Goal: Transaction & Acquisition: Purchase product/service

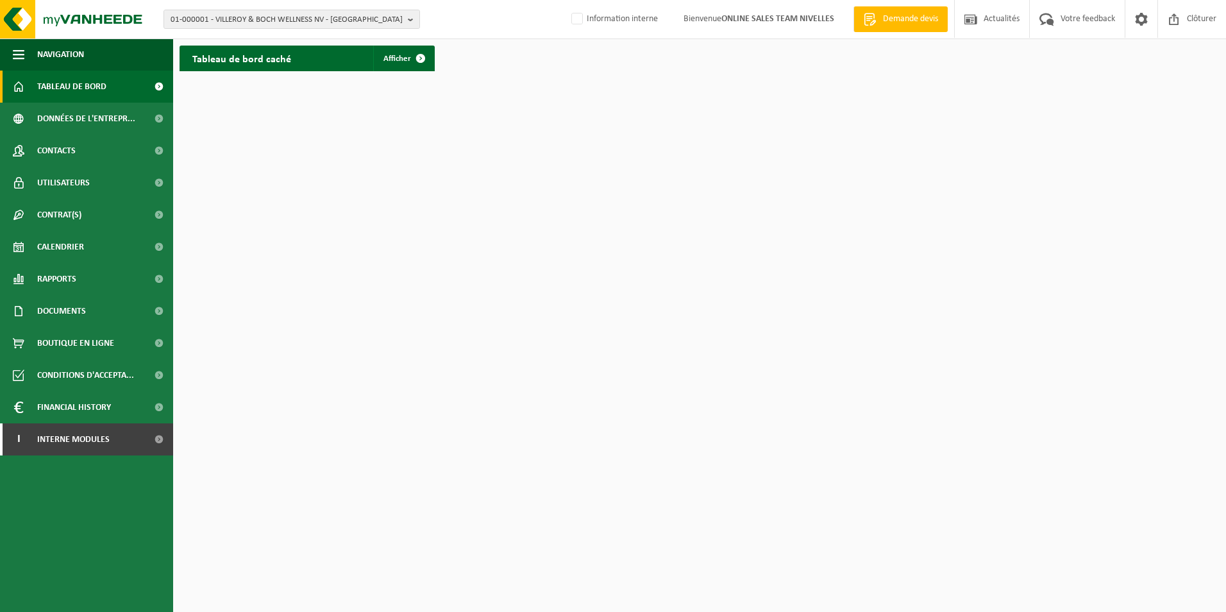
click at [918, 21] on span "Demande devis" at bounding box center [911, 19] width 62 height 13
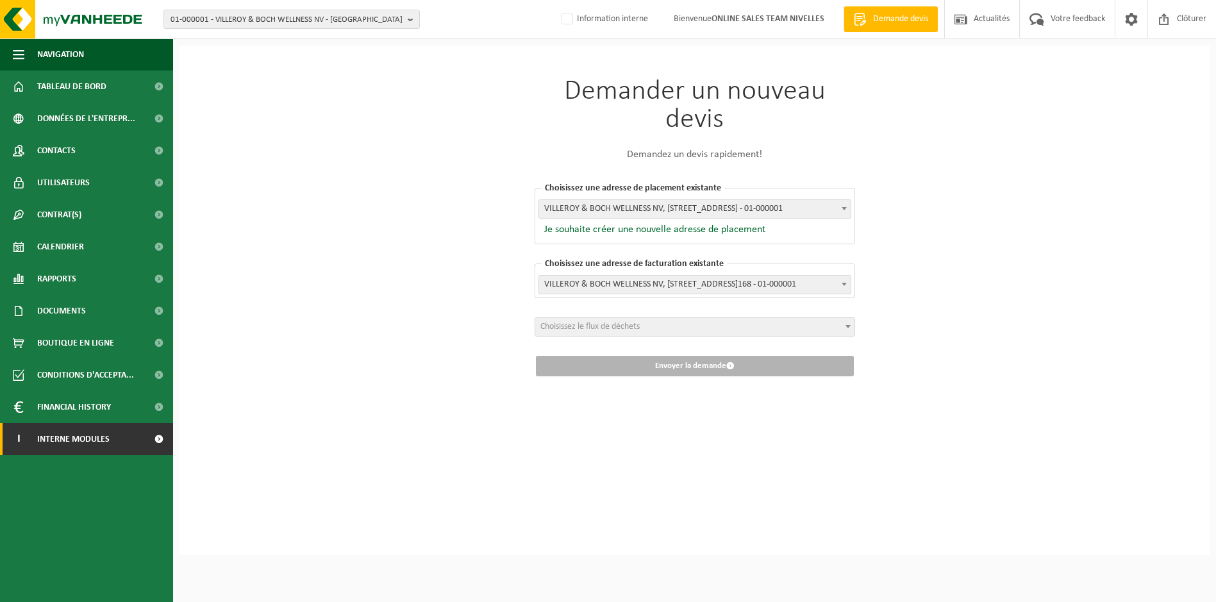
click at [69, 446] on span "Interne modules" at bounding box center [73, 439] width 72 height 32
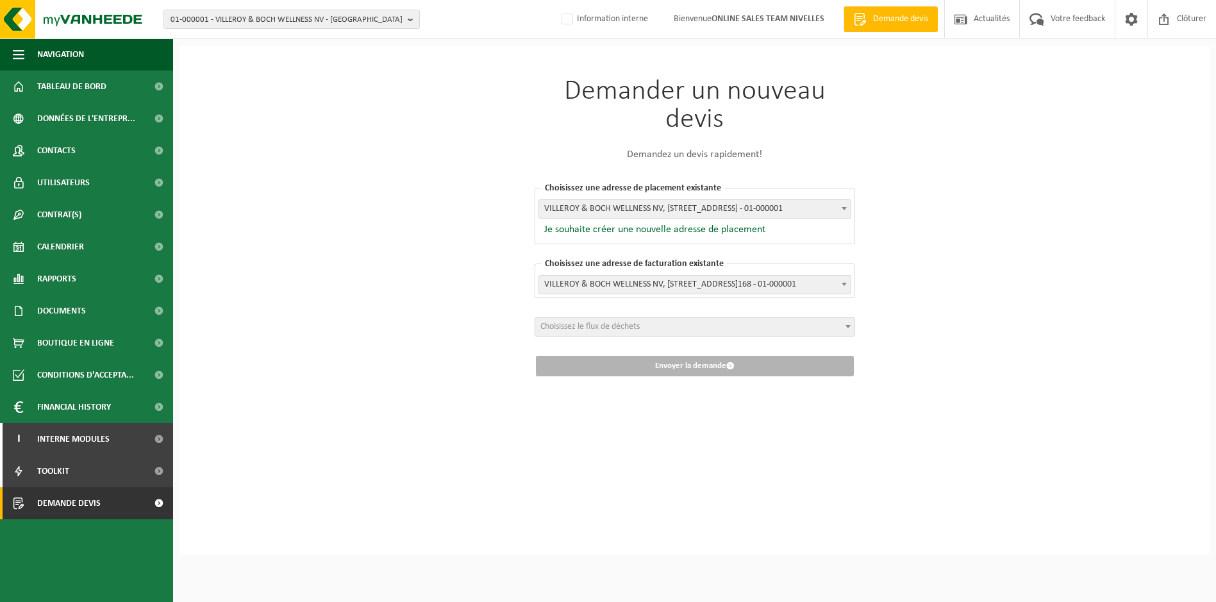
click at [83, 503] on span "Demande devis" at bounding box center [68, 503] width 63 height 32
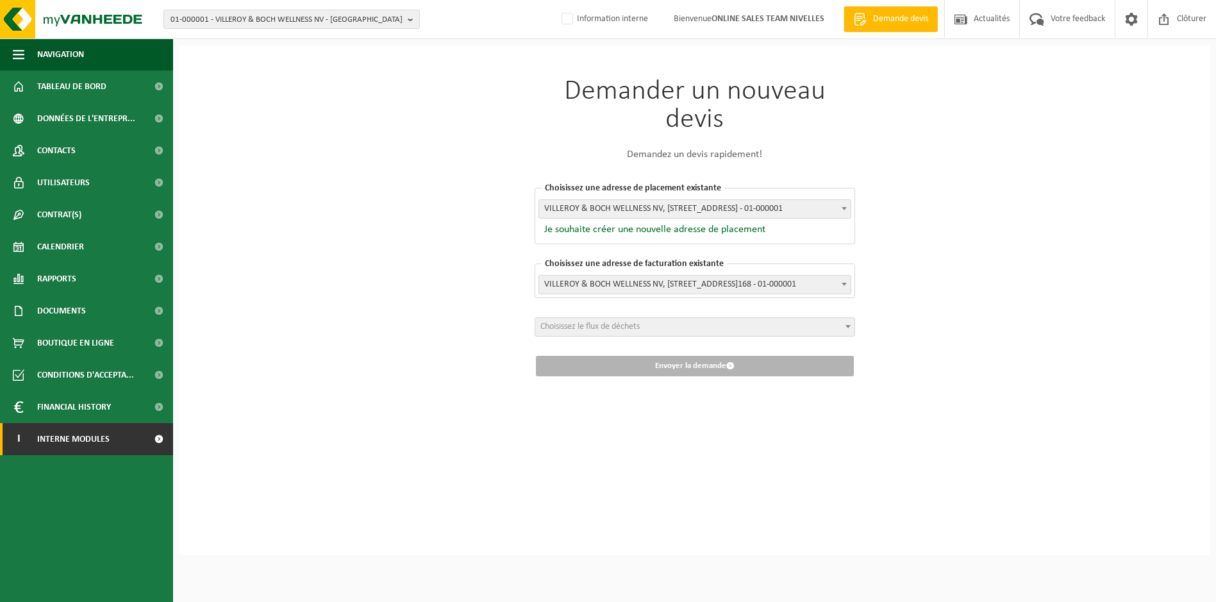
click at [58, 444] on span "Interne modules" at bounding box center [73, 439] width 72 height 32
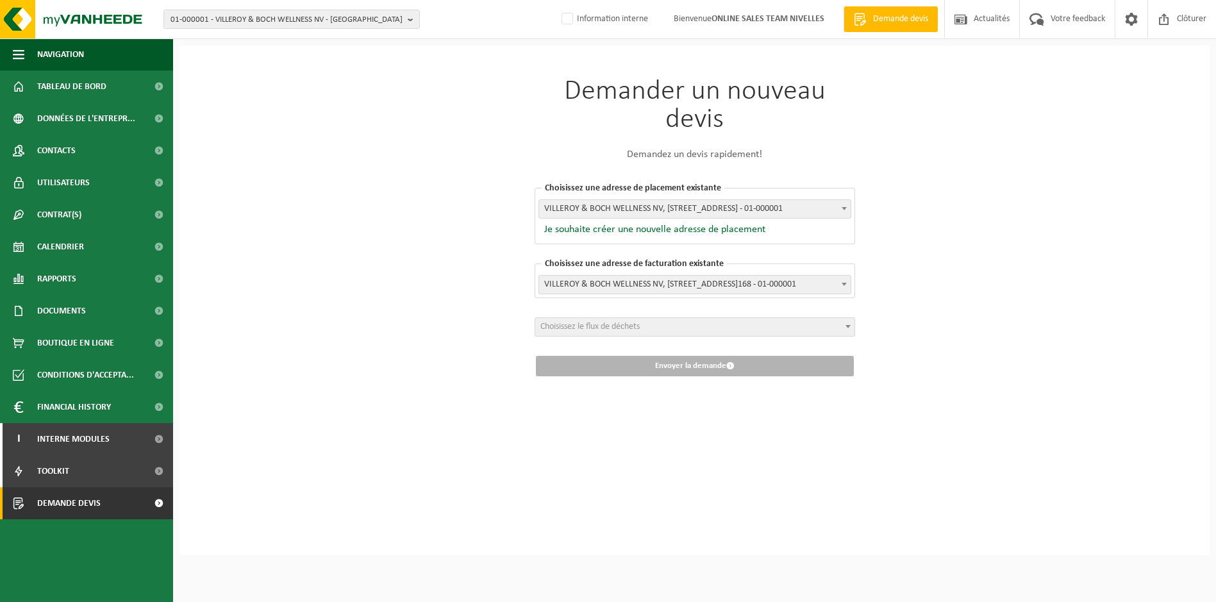
click at [67, 510] on span "Demande devis" at bounding box center [68, 503] width 63 height 32
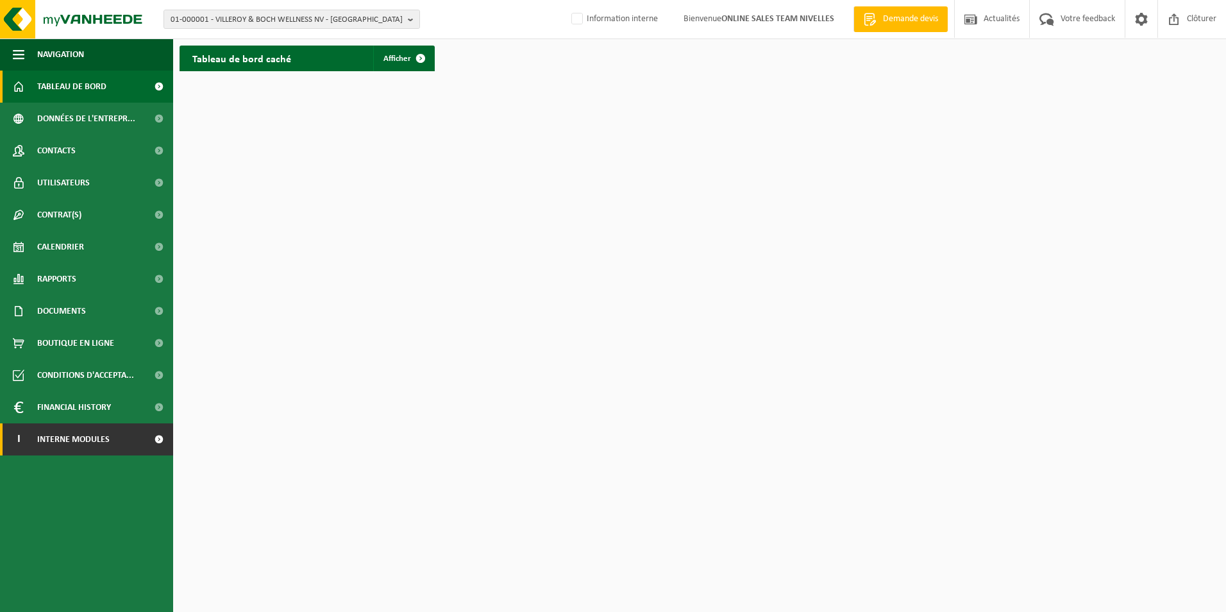
click at [87, 441] on span "Interne modules" at bounding box center [73, 439] width 72 height 32
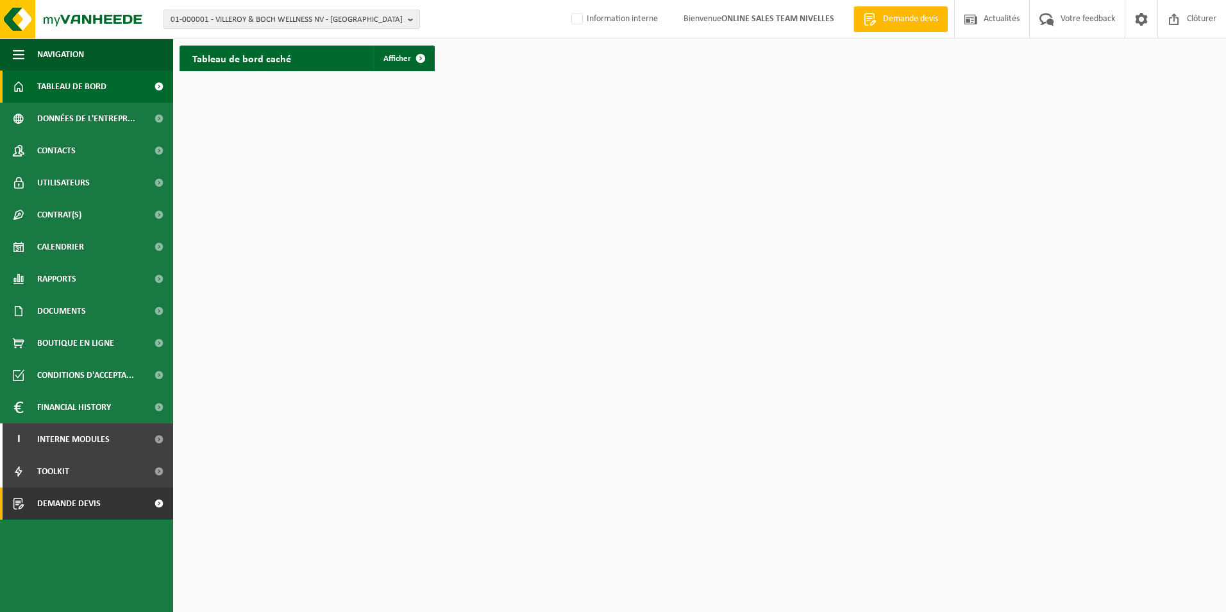
click at [78, 501] on span "Demande devis" at bounding box center [68, 503] width 63 height 32
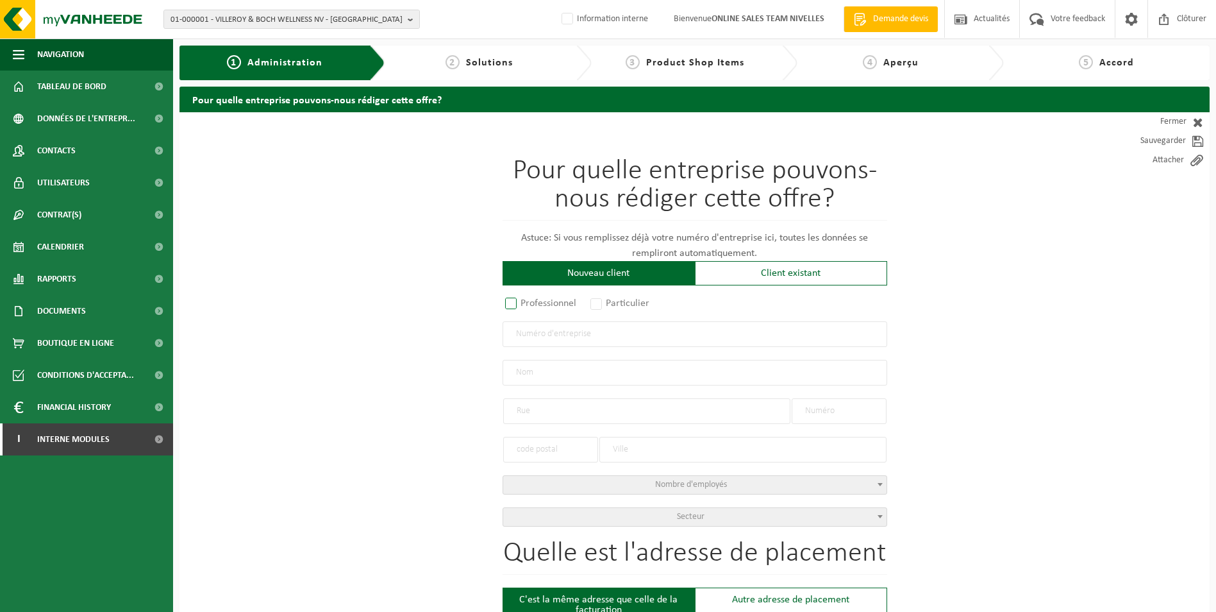
click at [513, 302] on label "Professionnel" at bounding box center [542, 303] width 78 height 18
click at [524, 302] on input "Professionnel" at bounding box center [528, 304] width 8 height 8
radio input "true"
click at [569, 338] on input "text" at bounding box center [695, 334] width 385 height 26
type input "0663398143"
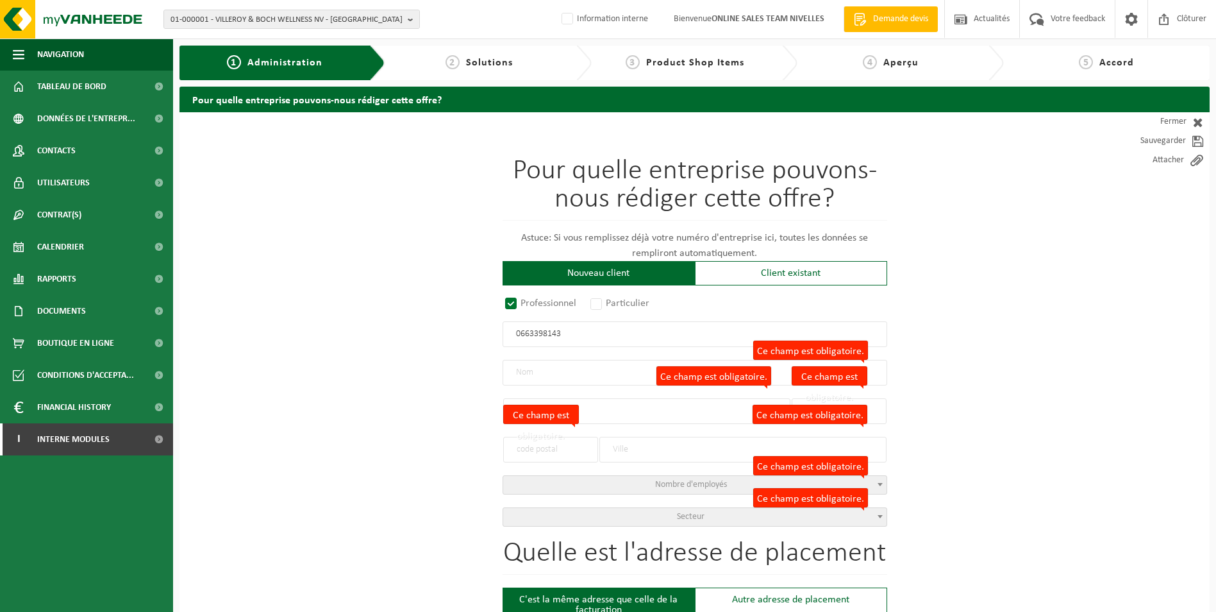
radio input "true"
type input "0663398143"
type input "MIESSE, LUC"
type input "FOND DES RYS(GY)"
type input "8"
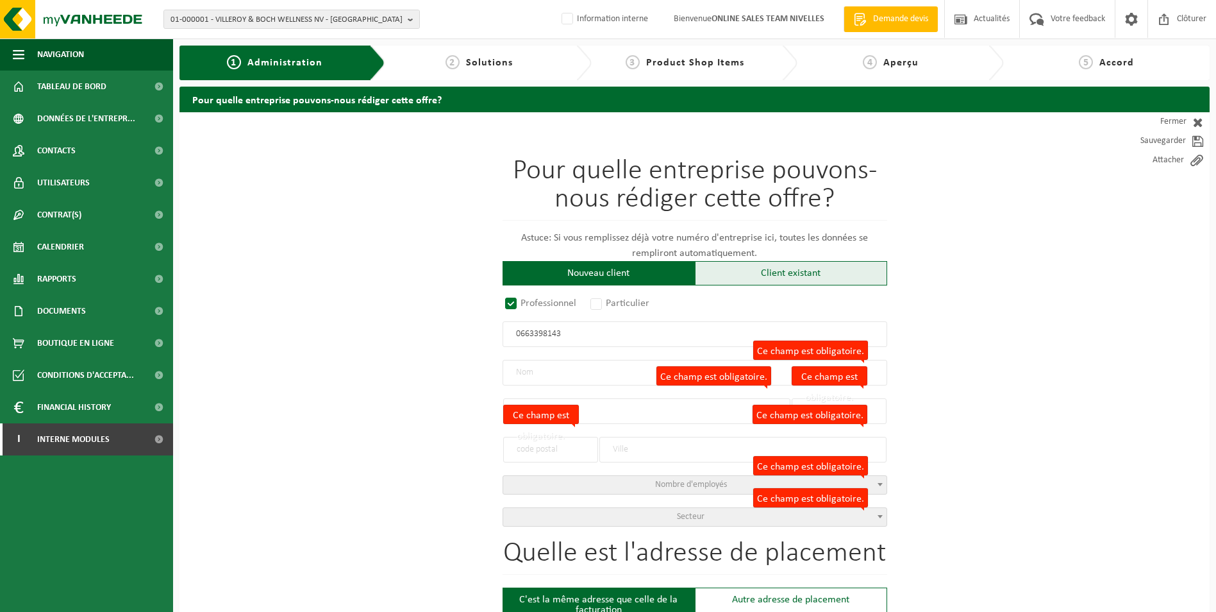
type input "6181"
type input "COURCELLES"
select select "D"
type input "MIESSE, LUC"
type input "FOND DES RYS(GY)"
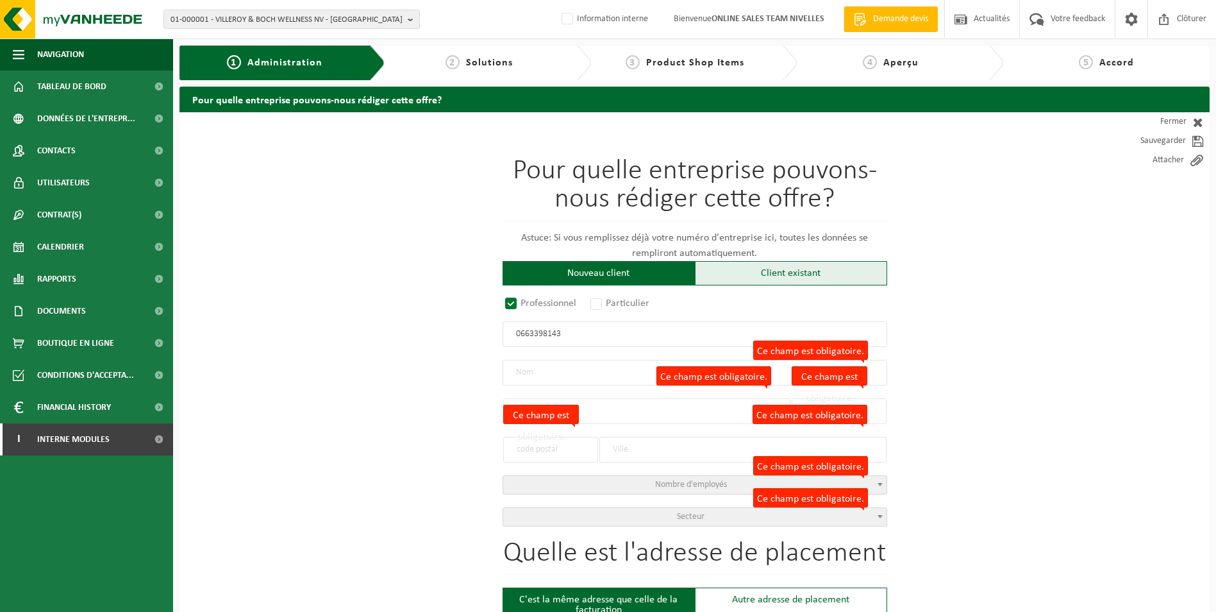
type input "8"
type input "6181"
type input "COURCELLES"
type input "2066589651"
click at [686, 515] on span "Secteur" at bounding box center [691, 517] width 28 height 10
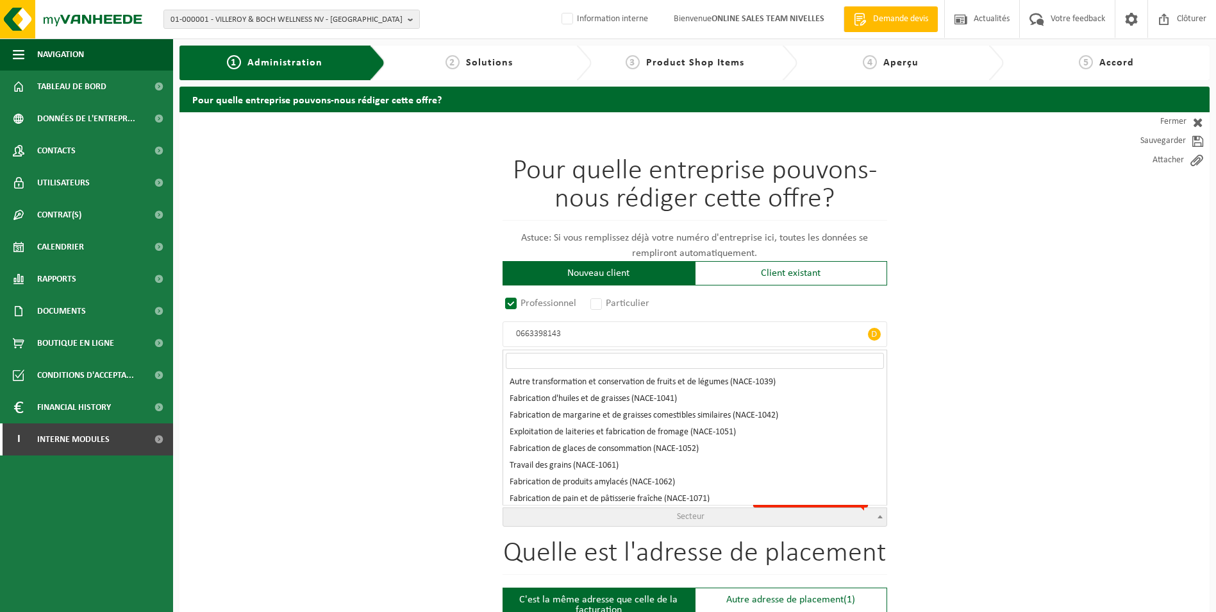
scroll to position [897, 0]
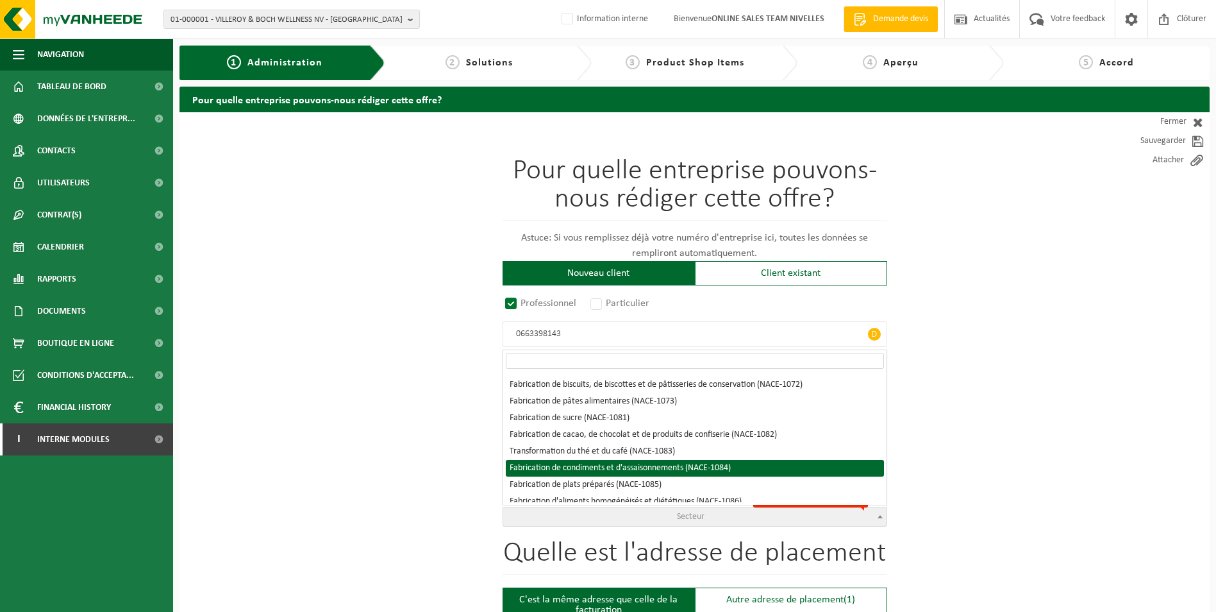
select select "NACE_1084"
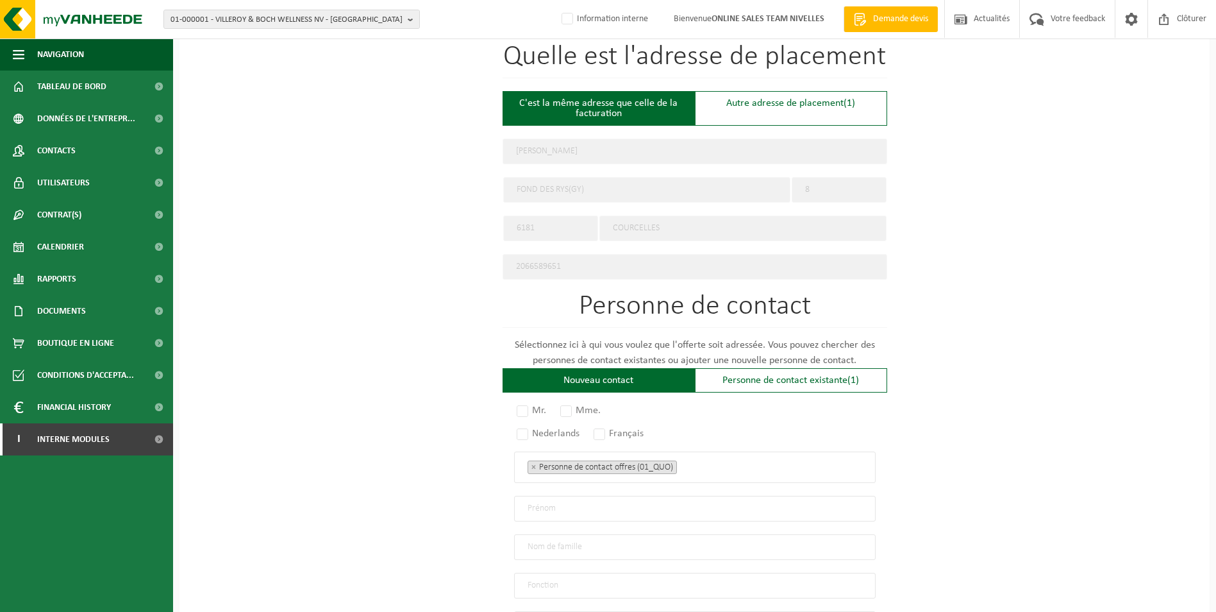
scroll to position [530, 0]
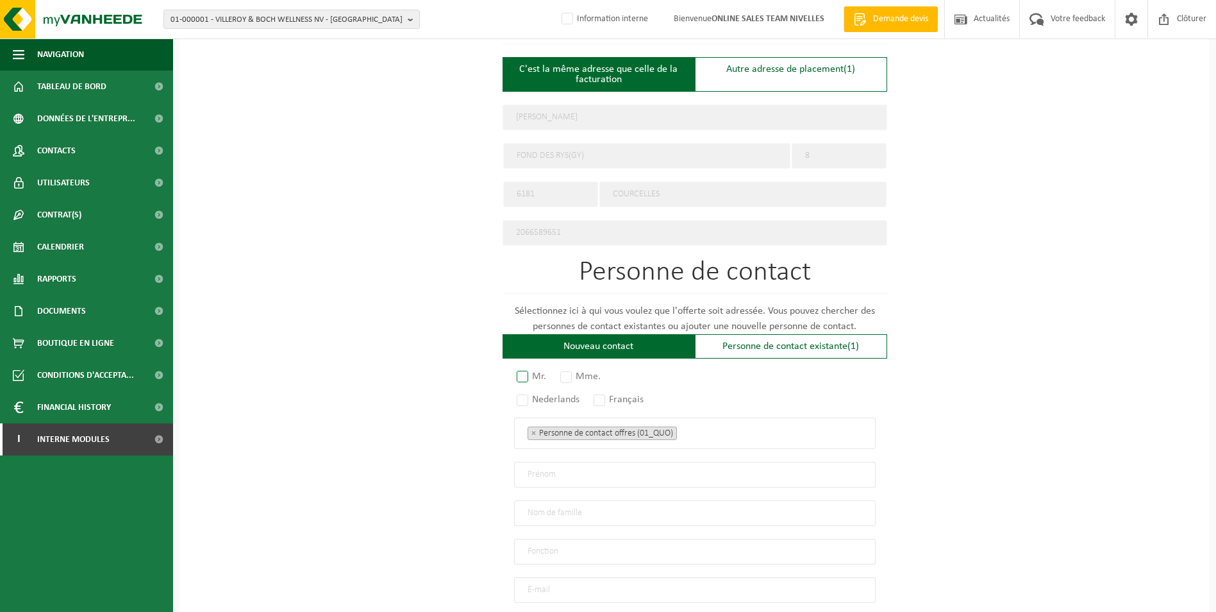
click at [523, 369] on label "Mr." at bounding box center [532, 376] width 36 height 18
radio input "true"
click at [606, 391] on label "Français" at bounding box center [619, 399] width 56 height 18
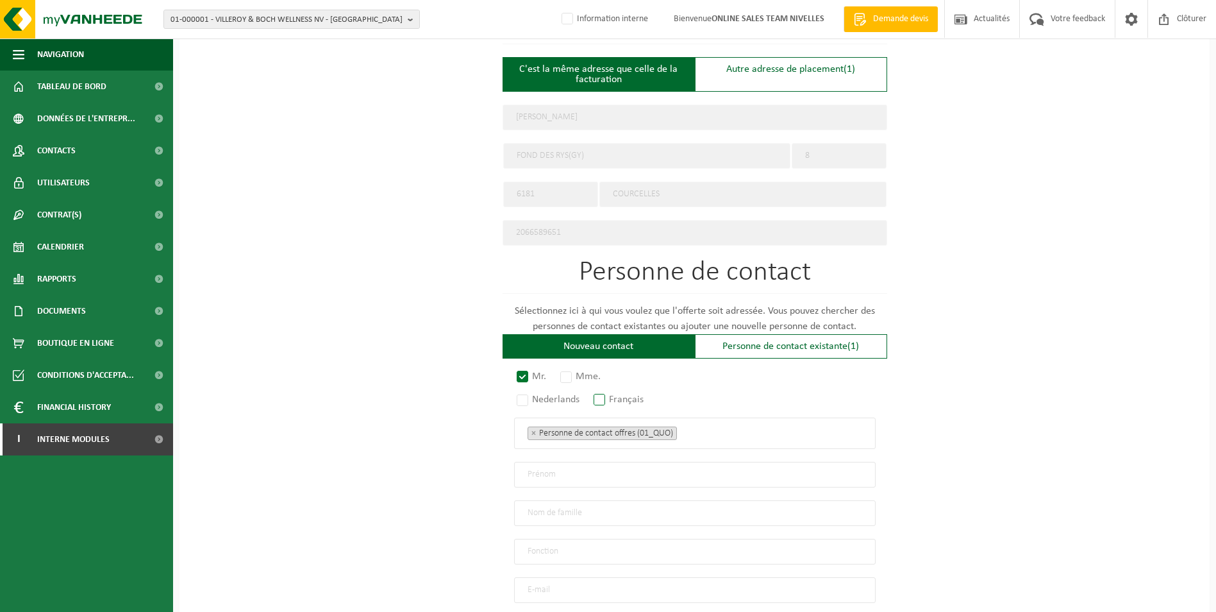
radio input "true"
click at [715, 424] on ul "× Personne de contact offres (01_QUO)" at bounding box center [695, 432] width 335 height 17
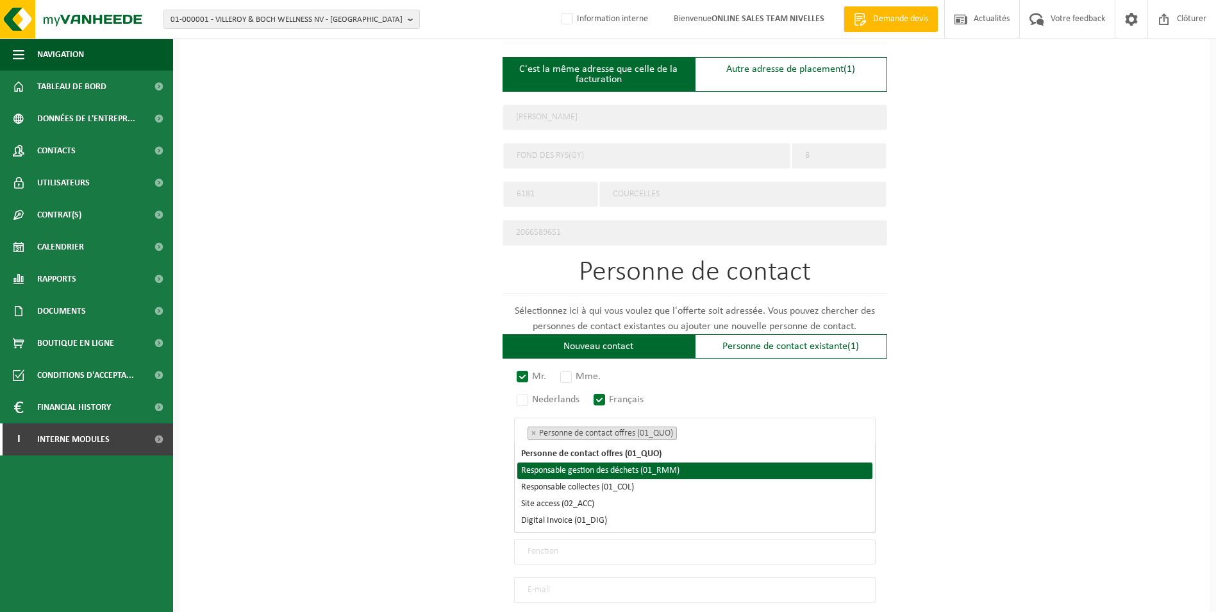
click at [660, 465] on li "Responsable gestion des déchets (01_RMM)" at bounding box center [694, 470] width 355 height 17
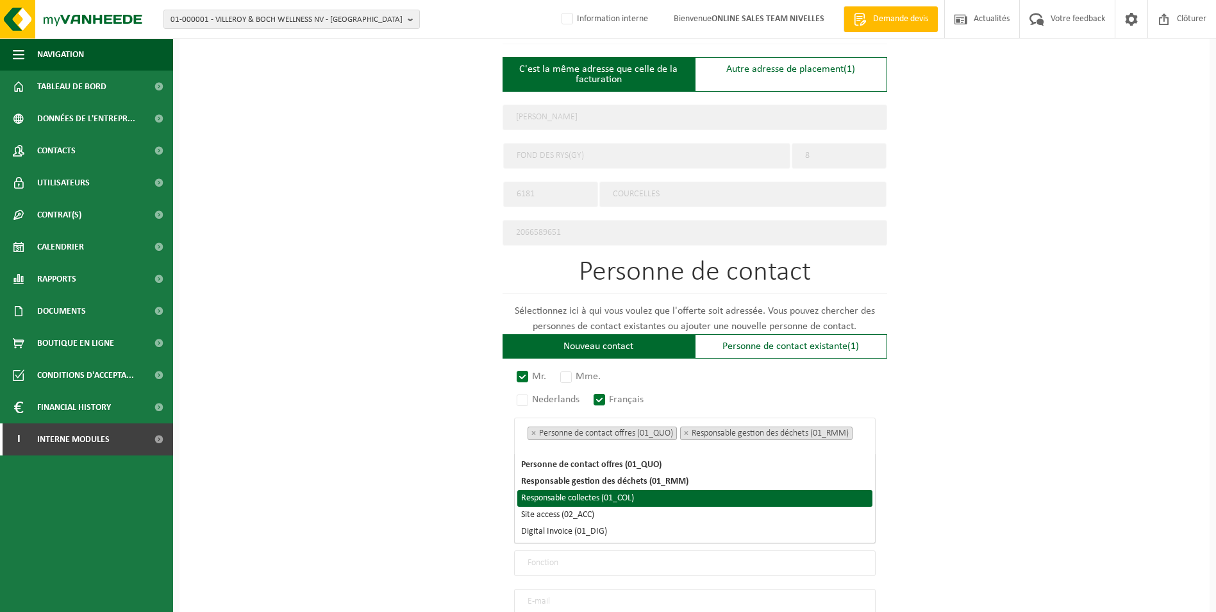
click at [622, 494] on li "Responsable collectes (01_COL)" at bounding box center [694, 498] width 355 height 17
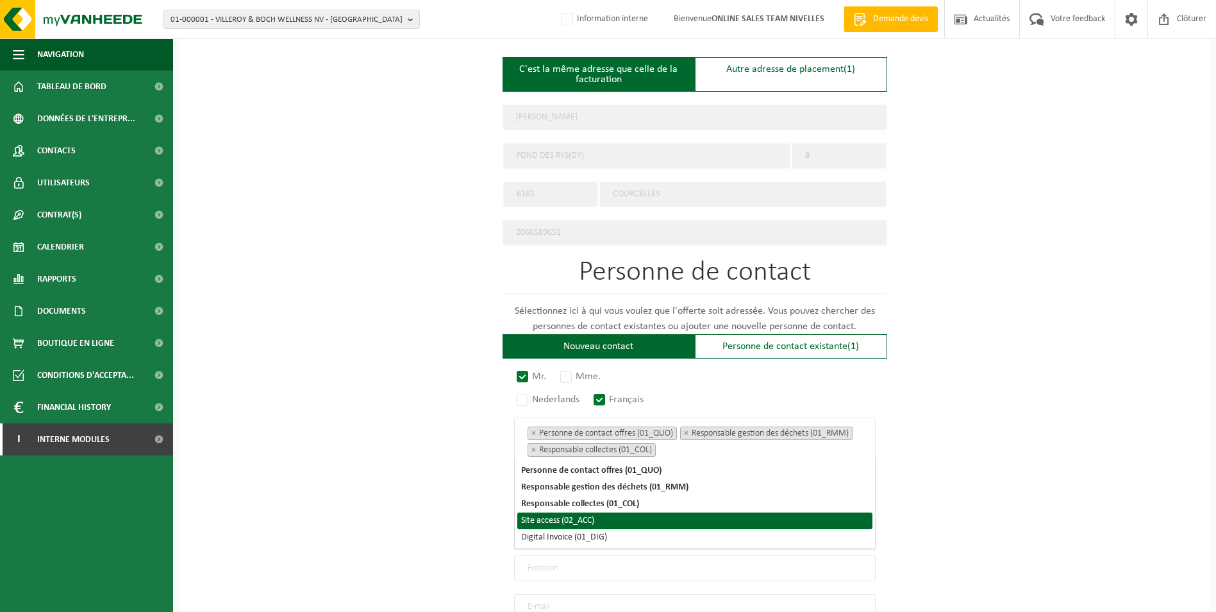
click at [601, 519] on li "Site access (02_ACC)" at bounding box center [694, 520] width 355 height 17
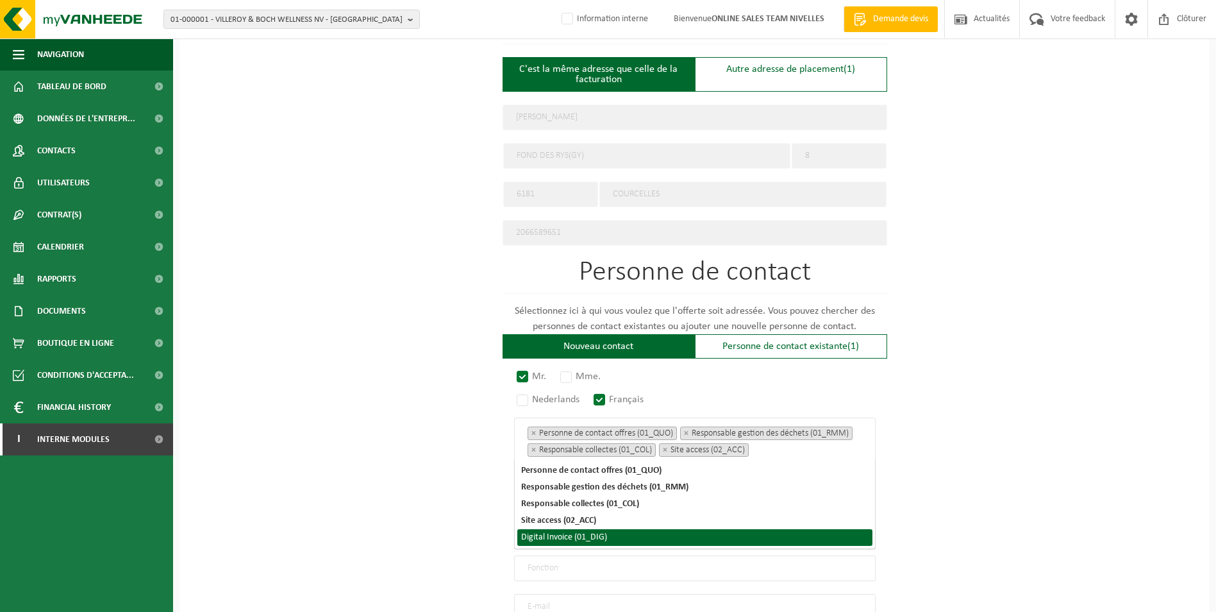
click at [597, 538] on li "Digital Invoice (01_DIG)" at bounding box center [694, 537] width 355 height 17
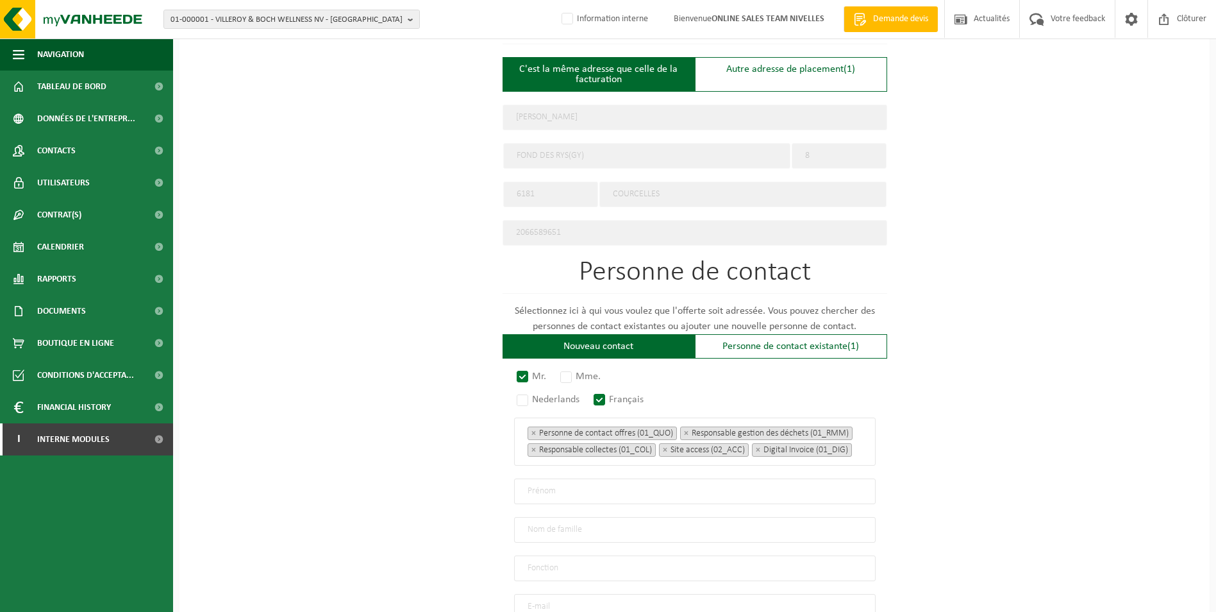
click at [1006, 451] on div "Pour quelle entreprise pouvons-nous rédiger cette offre? Astuce: Si vous rempli…" at bounding box center [694, 176] width 1030 height 1188
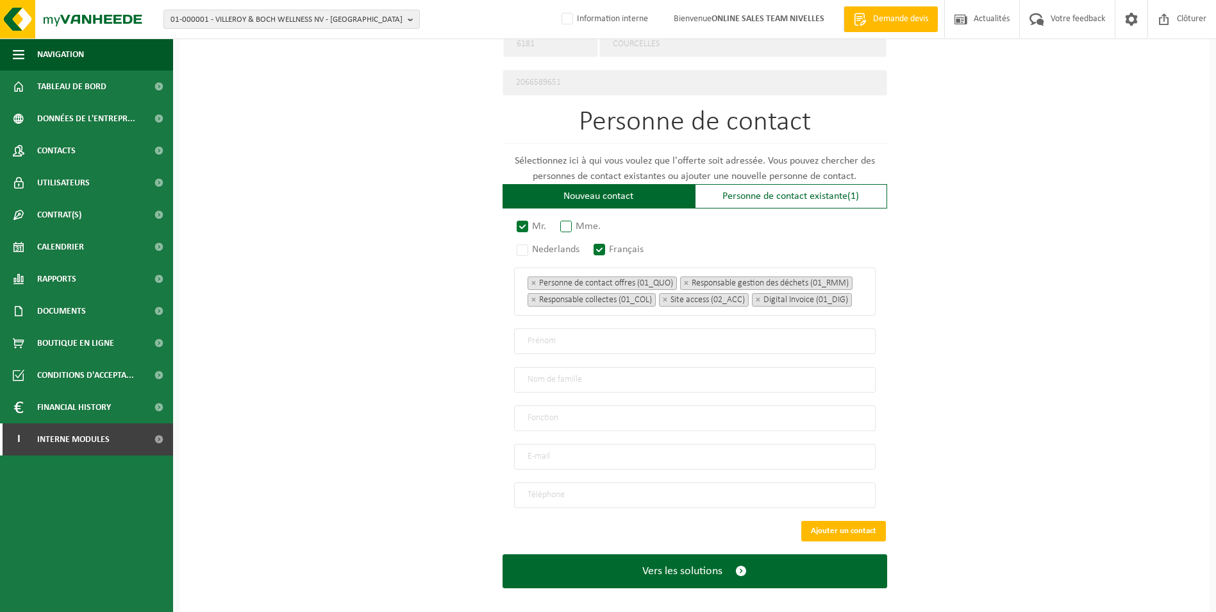
scroll to position [696, 0]
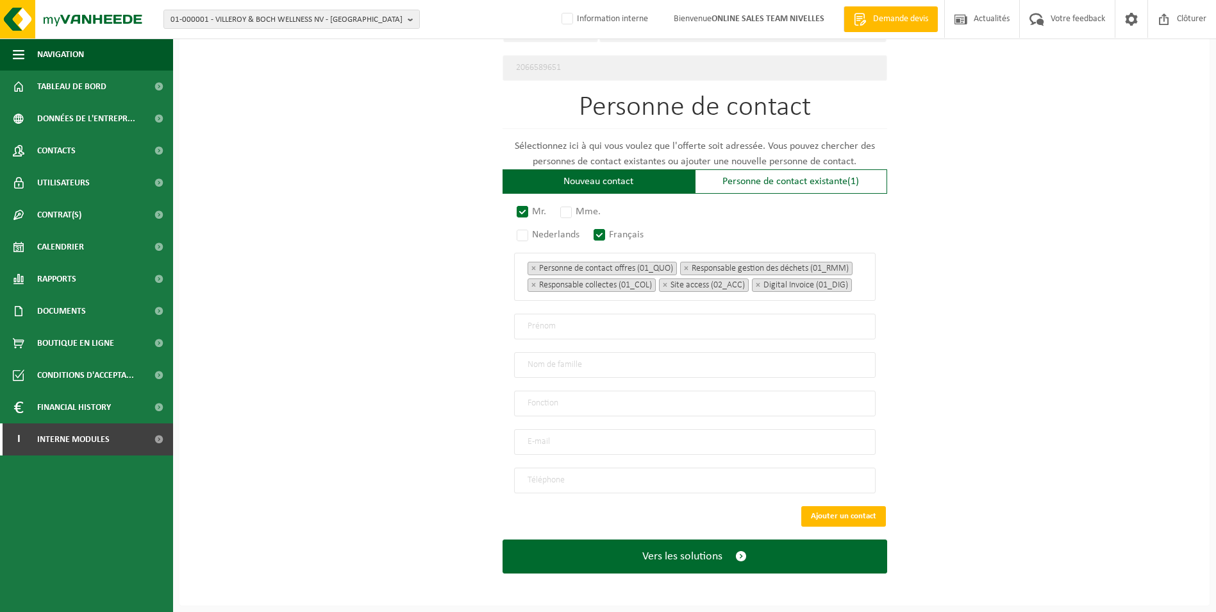
click at [586, 334] on input "text" at bounding box center [695, 326] width 362 height 26
type input "l"
type input "Luc"
type input "Miesse"
type input "Direction"
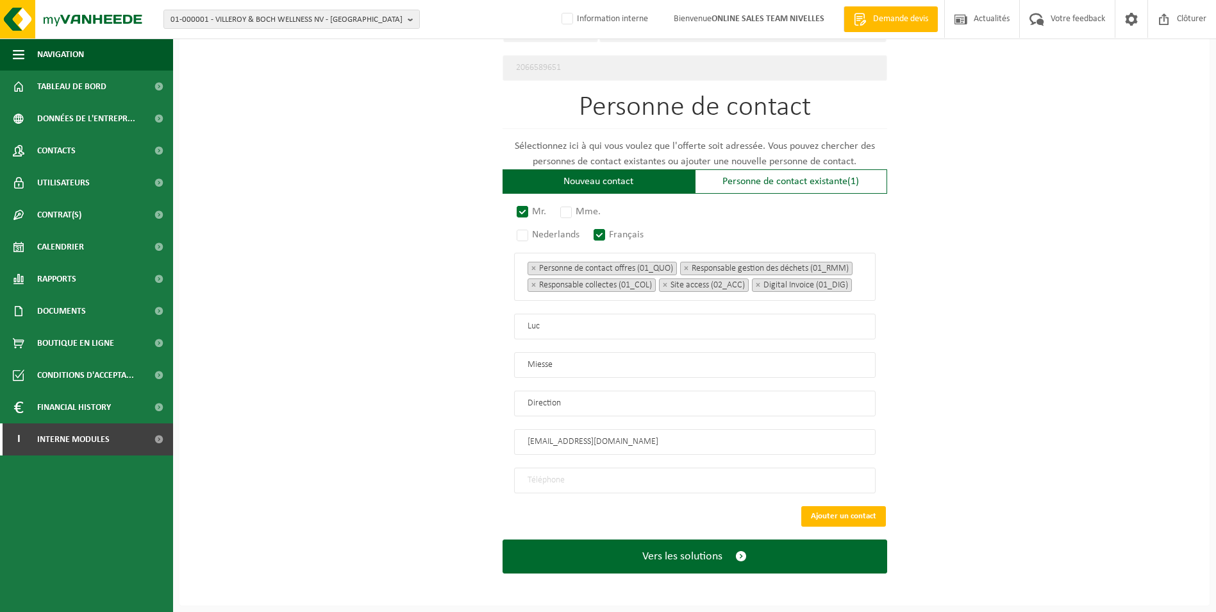
type input "miesse.luc16@gmail.com"
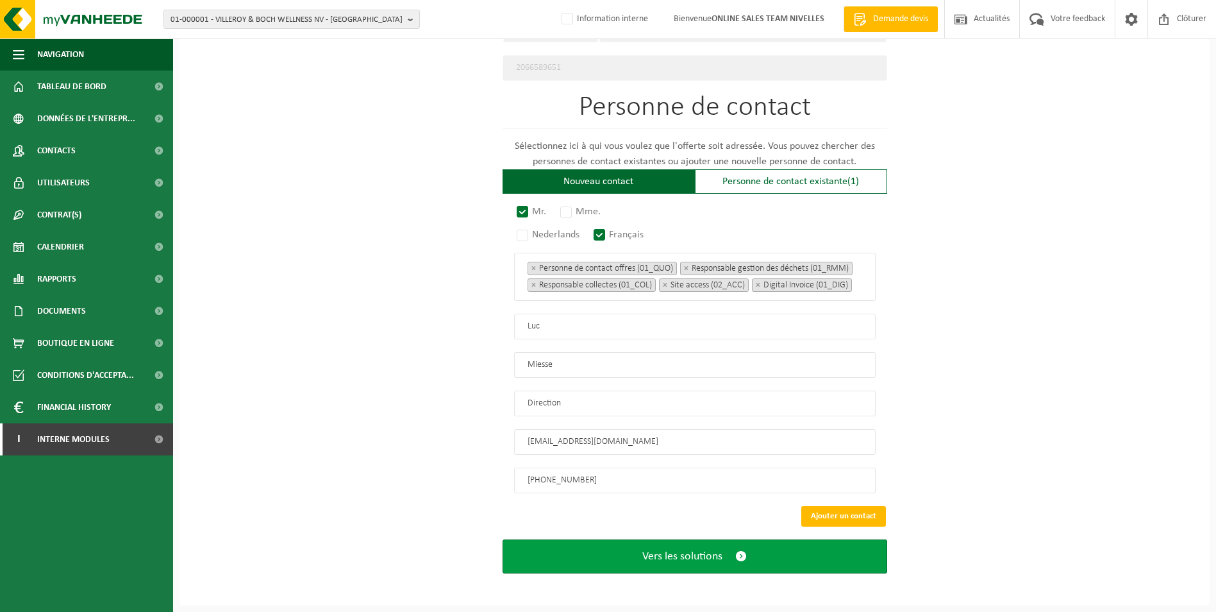
type input "+32 475 58 14 55"
click at [658, 555] on span "Vers les solutions" at bounding box center [682, 555] width 80 height 13
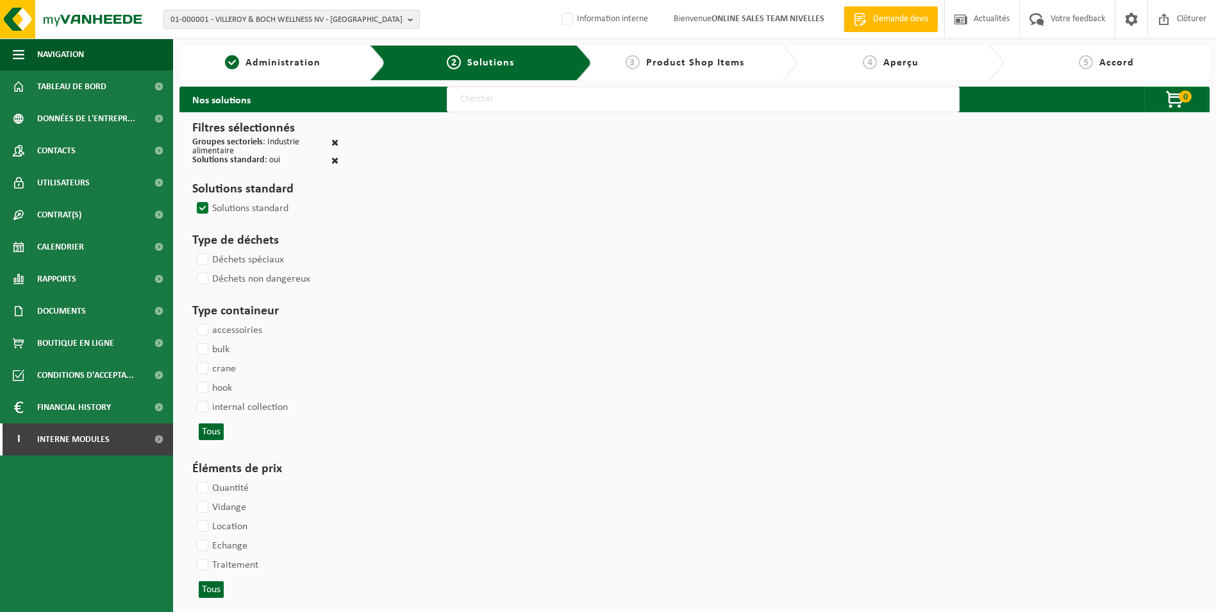
click at [495, 99] on input "text" at bounding box center [703, 100] width 513 height 26
type input "000052"
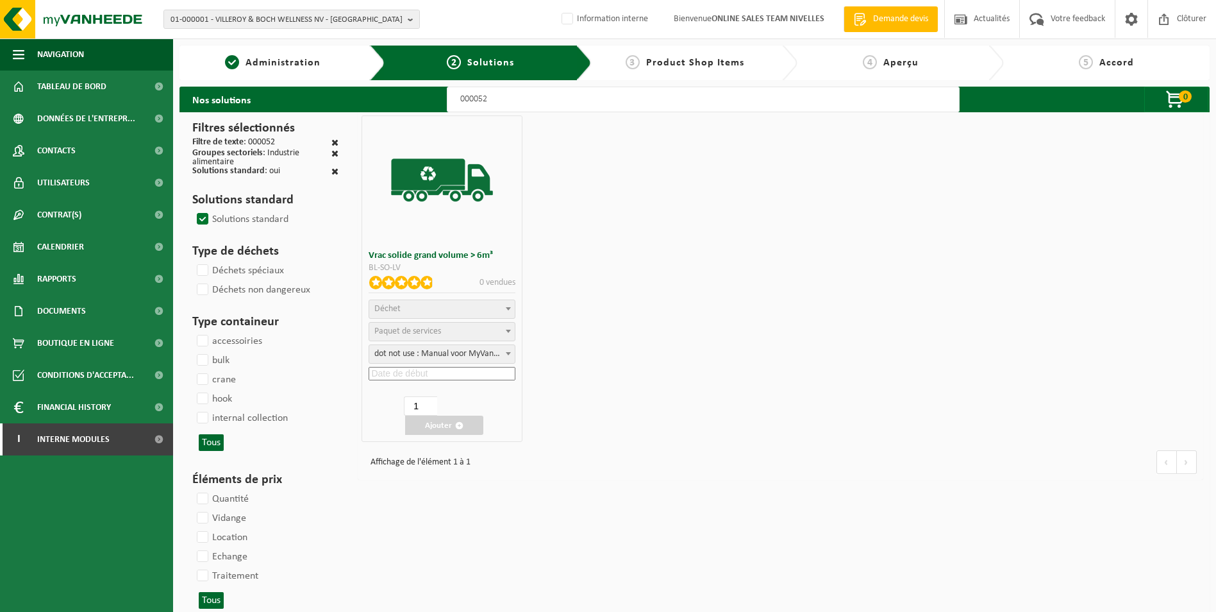
click at [442, 306] on span "Déchet" at bounding box center [442, 309] width 146 height 18
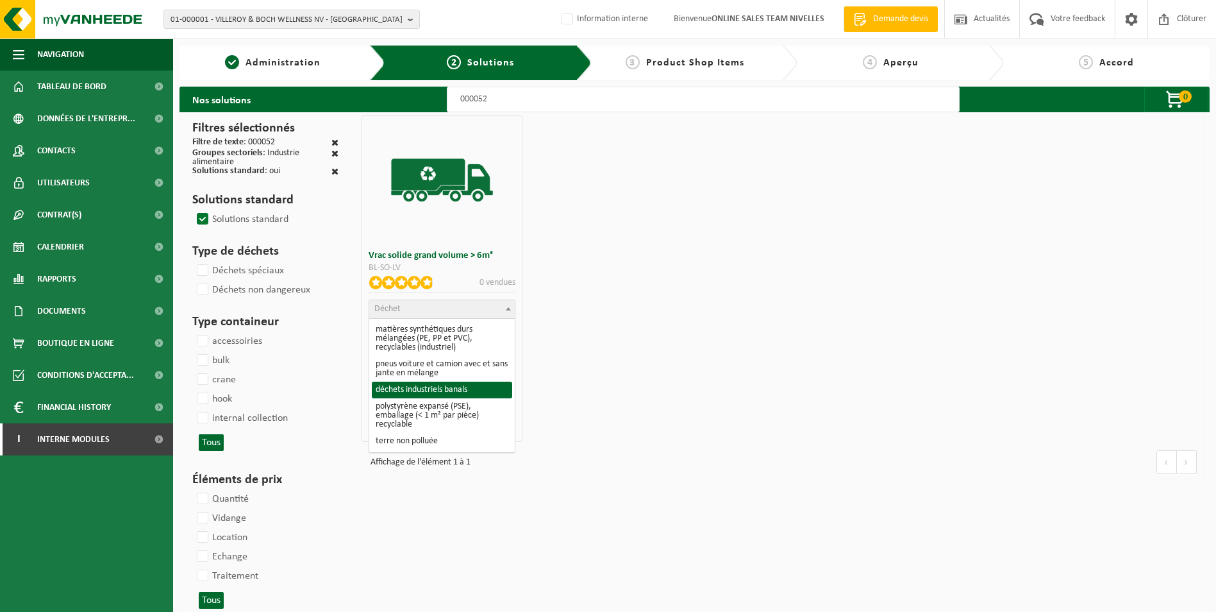
select select "8"
select select
select select "47"
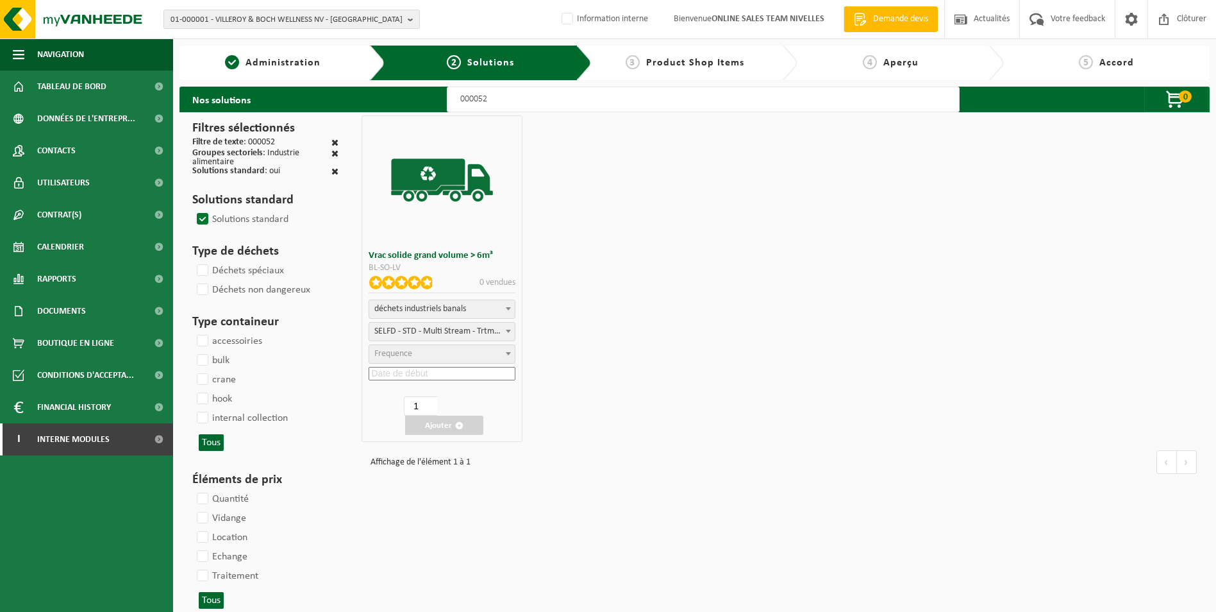
select select "25"
click at [436, 371] on input at bounding box center [442, 373] width 147 height 13
click at [462, 527] on div "29" at bounding box center [458, 527] width 22 height 21
type input "2025-08-29"
click at [432, 428] on button "Ajouter" at bounding box center [444, 424] width 78 height 19
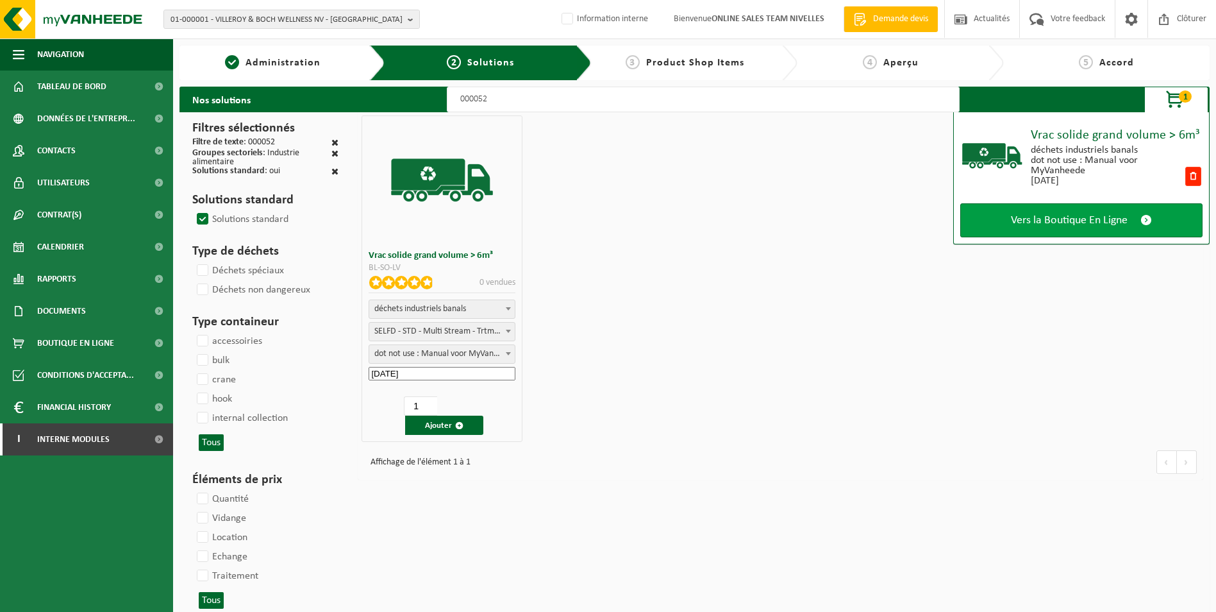
click at [1058, 226] on link "Vers la Boutique En Ligne" at bounding box center [1081, 220] width 242 height 34
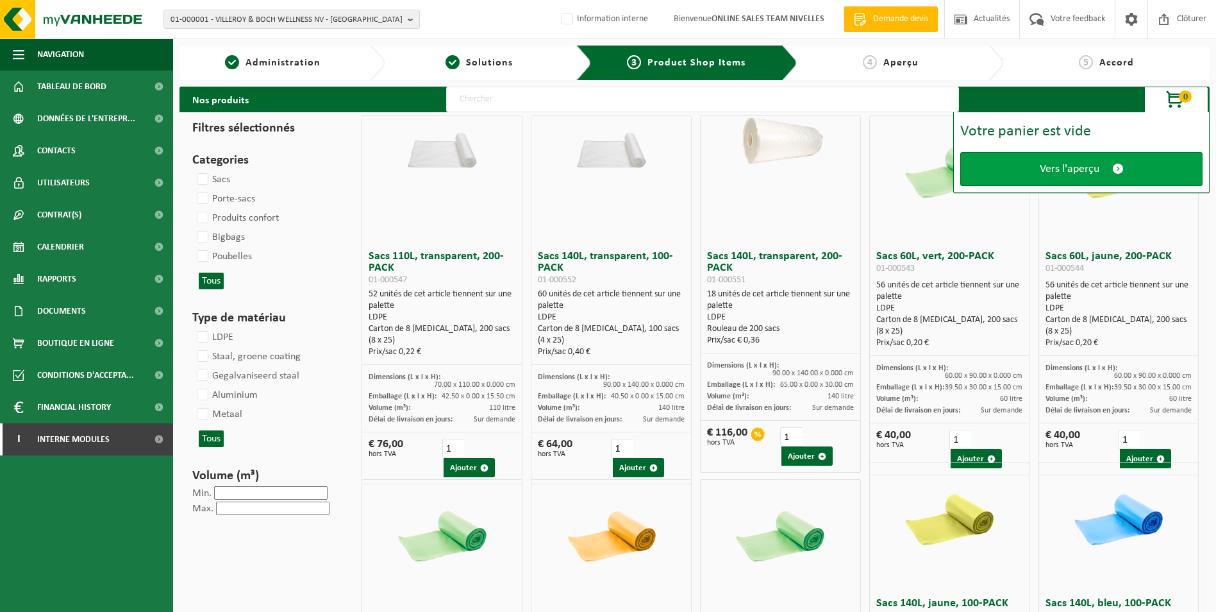
click at [1063, 167] on span "Vers l'aperçu" at bounding box center [1070, 168] width 60 height 13
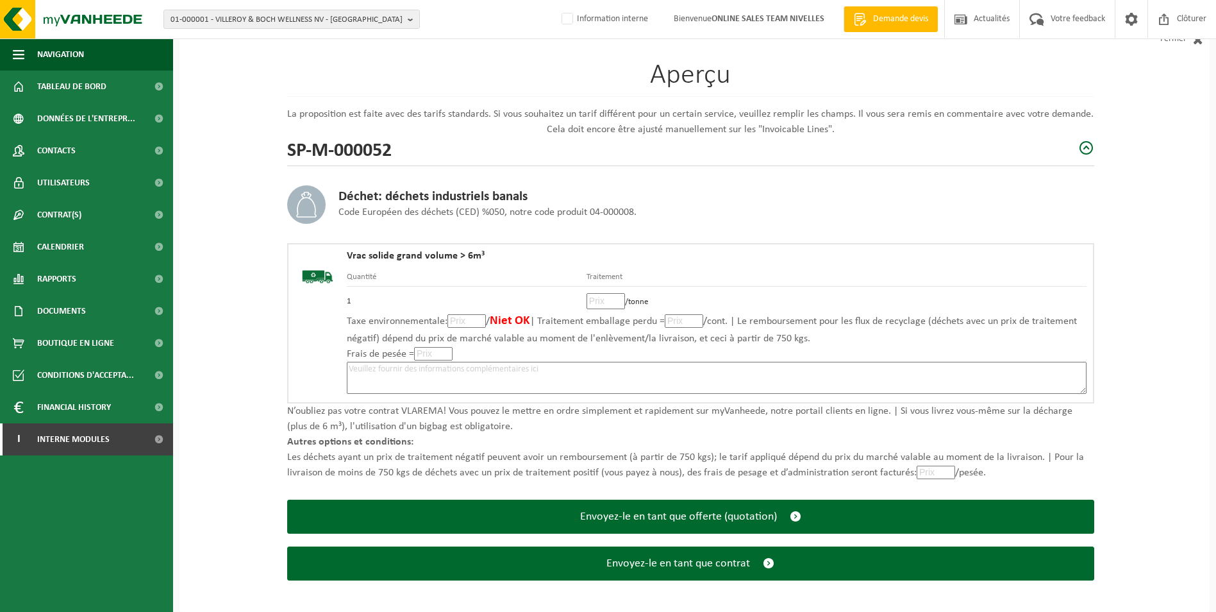
scroll to position [89, 0]
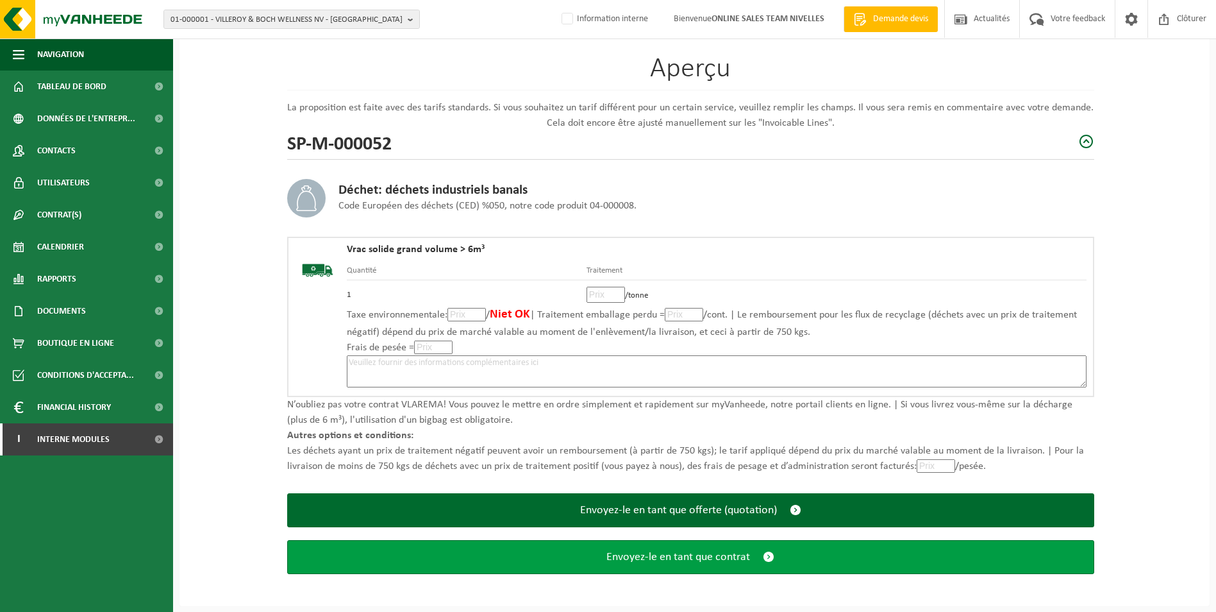
click at [719, 556] on span "Envoyez-le en tant que contrat" at bounding box center [678, 556] width 144 height 13
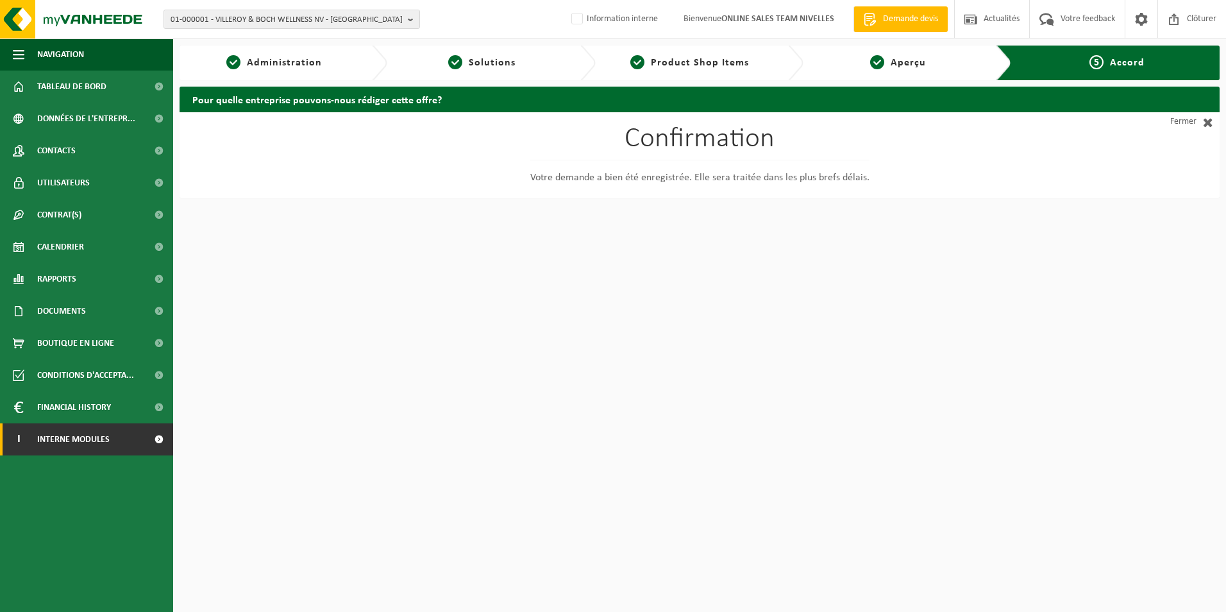
click at [61, 439] on span "Interne modules" at bounding box center [73, 439] width 72 height 32
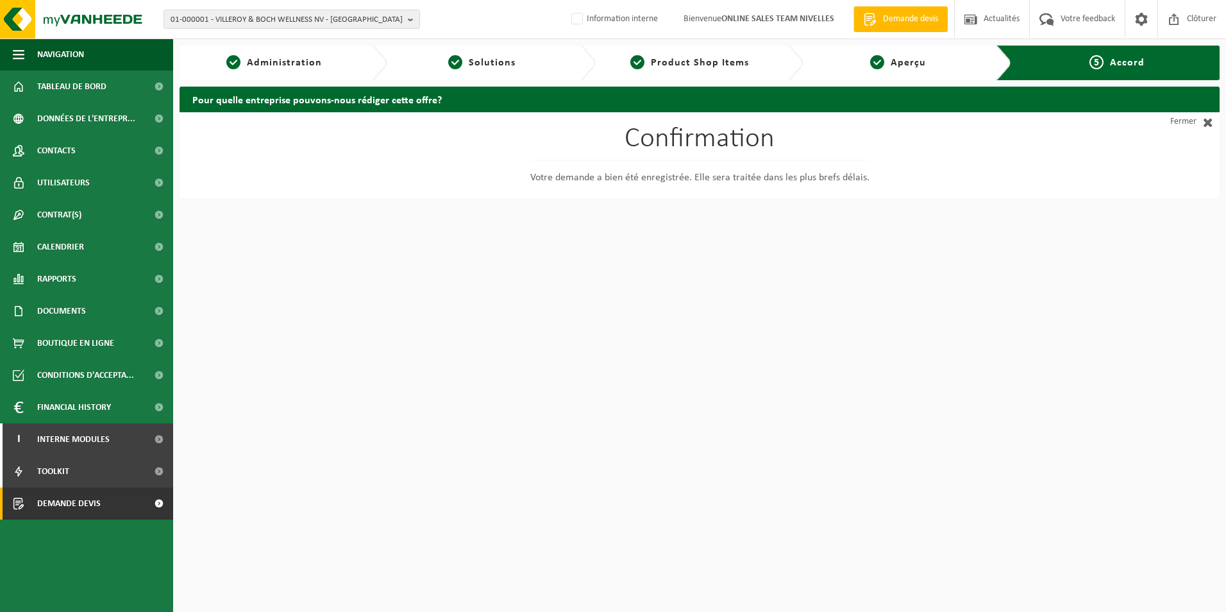
click at [74, 501] on span "Demande devis" at bounding box center [68, 503] width 63 height 32
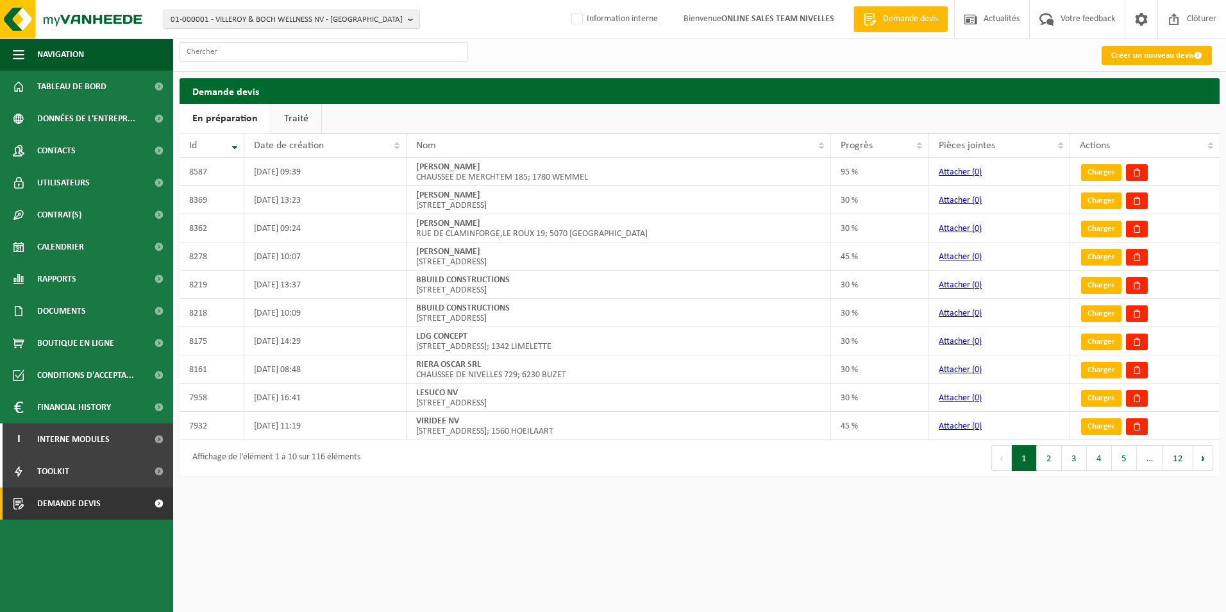
click at [1122, 58] on link "Créer un nouveau devis" at bounding box center [1156, 55] width 110 height 19
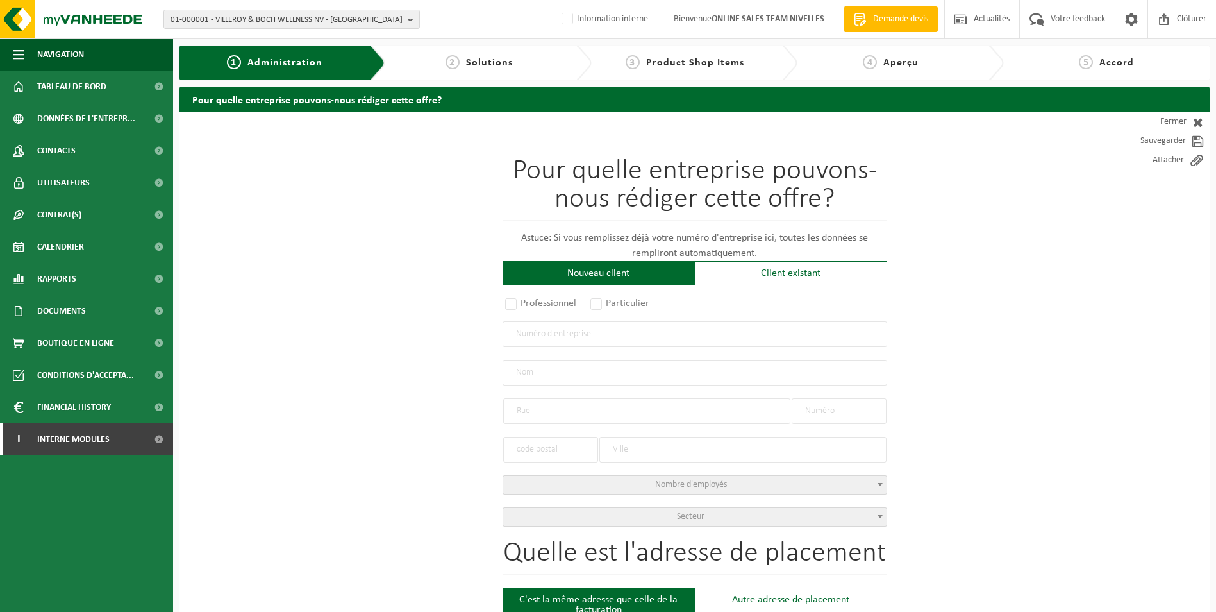
click at [611, 269] on div "Nouveau client" at bounding box center [599, 273] width 192 height 24
click at [603, 299] on label "Particulier" at bounding box center [620, 303] width 65 height 18
click at [609, 300] on input "Particulier" at bounding box center [613, 304] width 8 height 8
radio input "true"
select select "P"
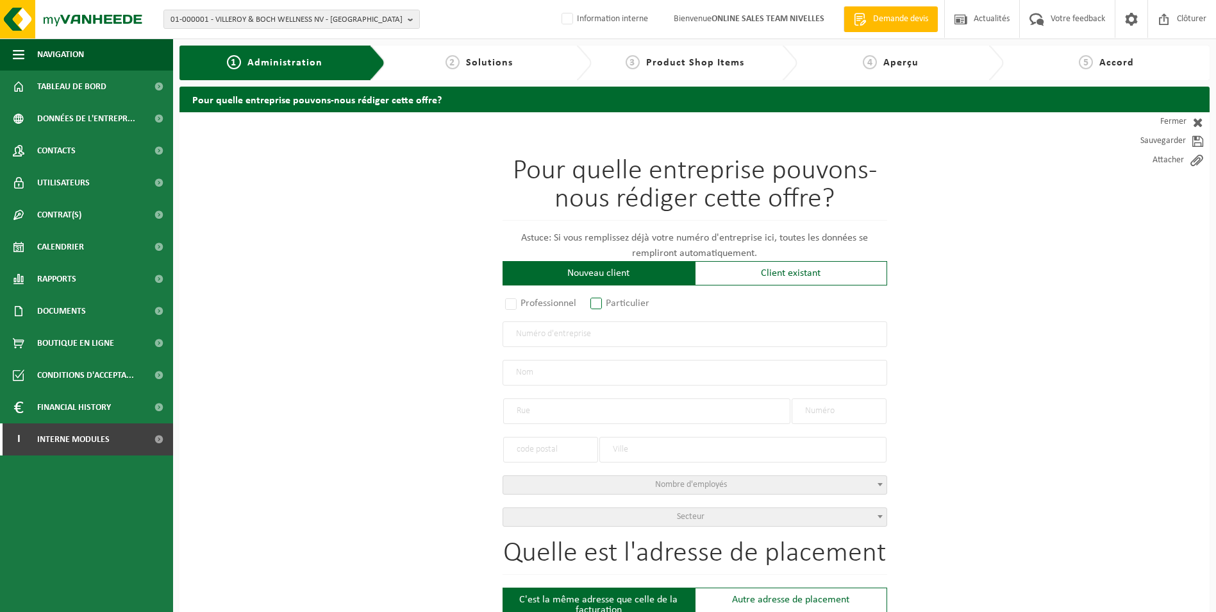
select select "1707"
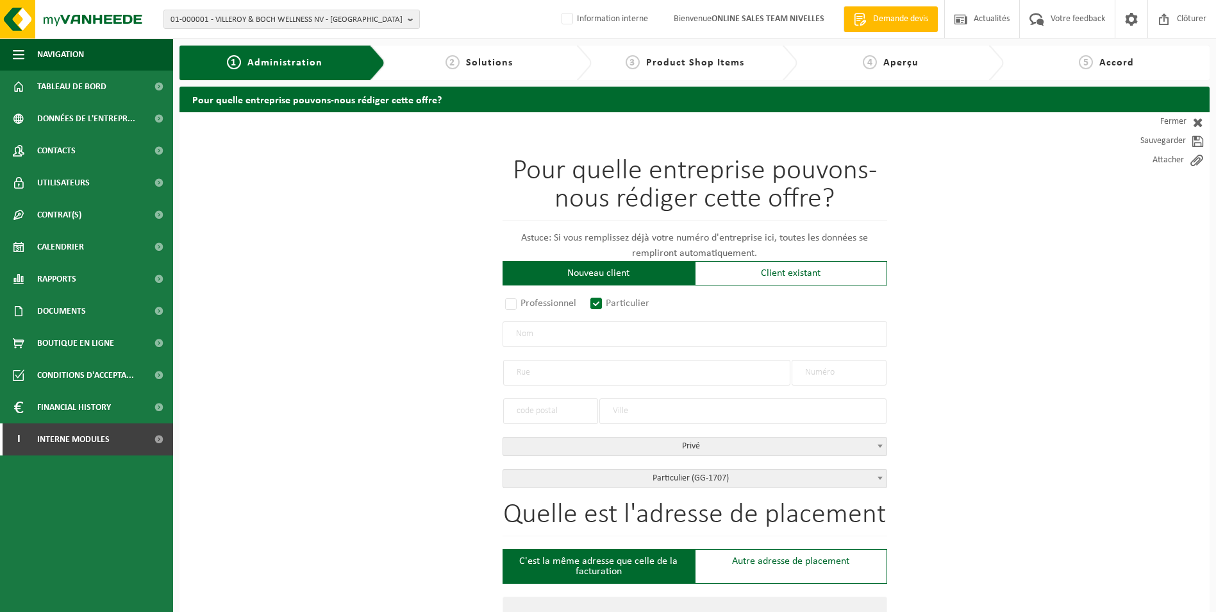
click at [595, 338] on input "text" at bounding box center [695, 334] width 385 height 26
type input "s"
type input "SPRINGUEL Nicolas"
type input "Rue Nicolas Lebrun"
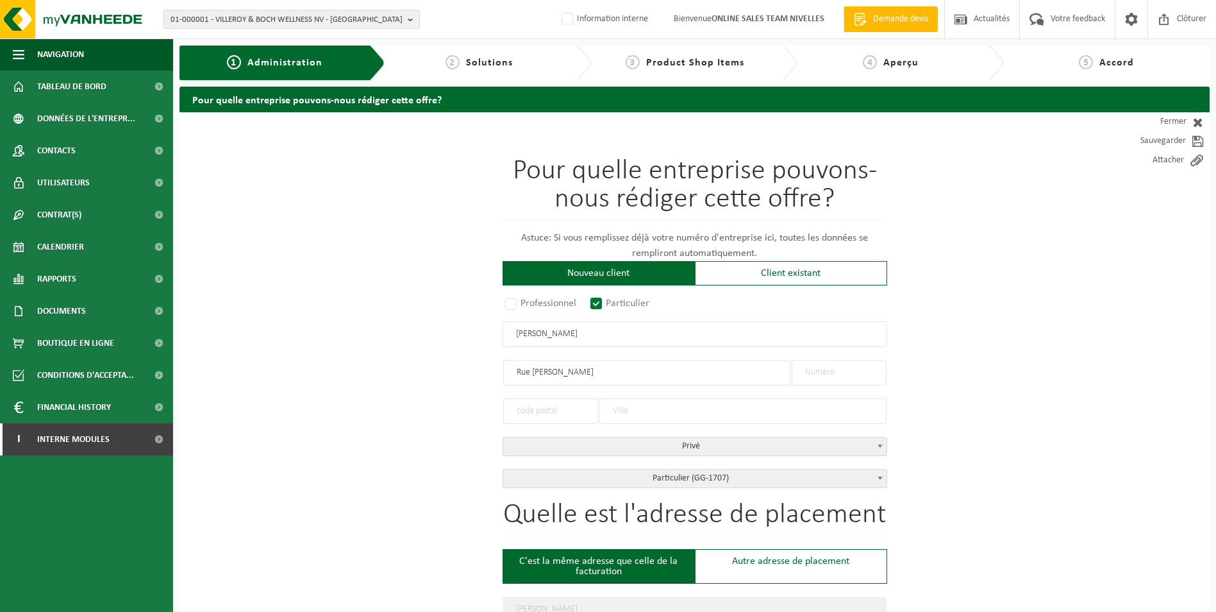
type input "Rue Nicolas Lebrun"
type input "36"
type input "1470"
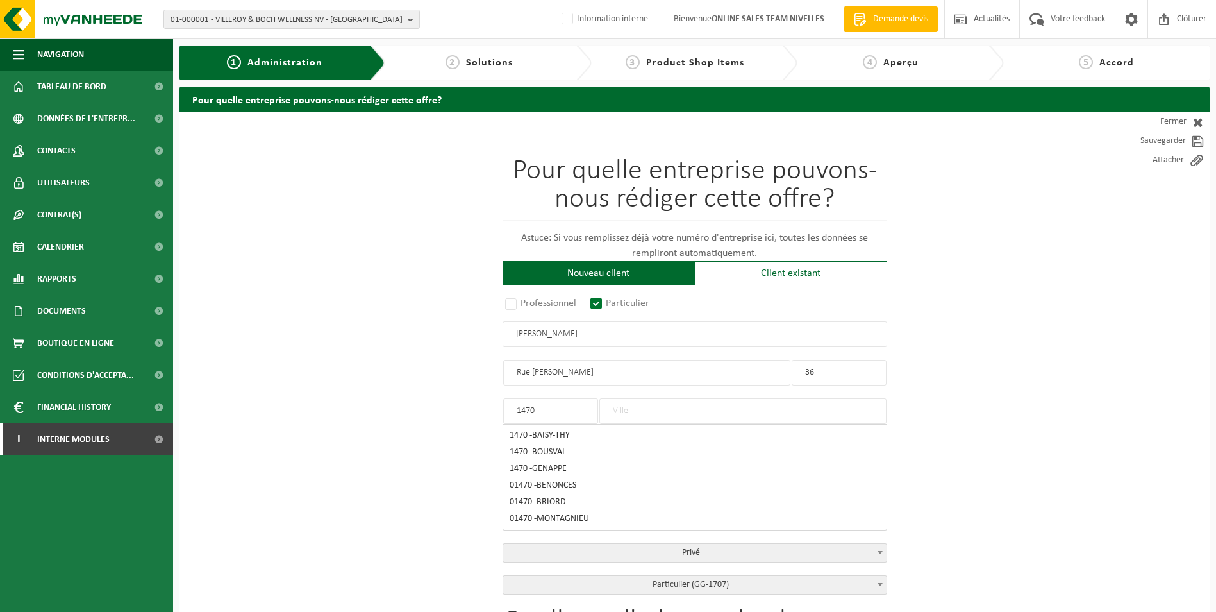
type input "GENAPPE"
type input "1470"
type input "GENAPPE"
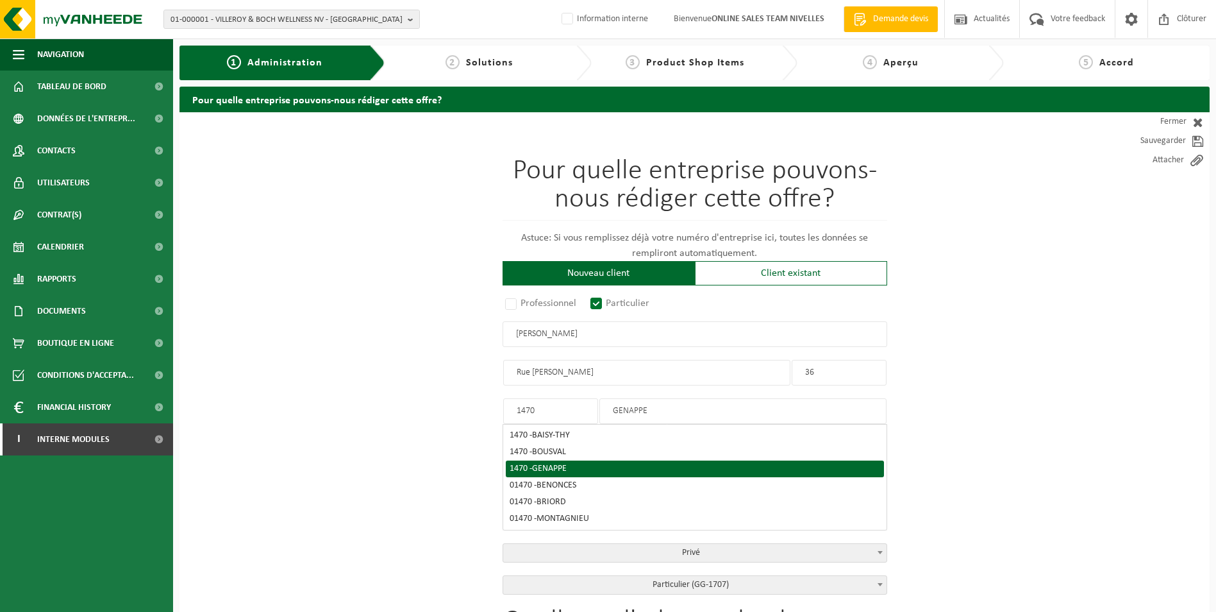
type input "1470"
click at [578, 465] on div "1470 - GENAPPE" at bounding box center [695, 468] width 371 height 9
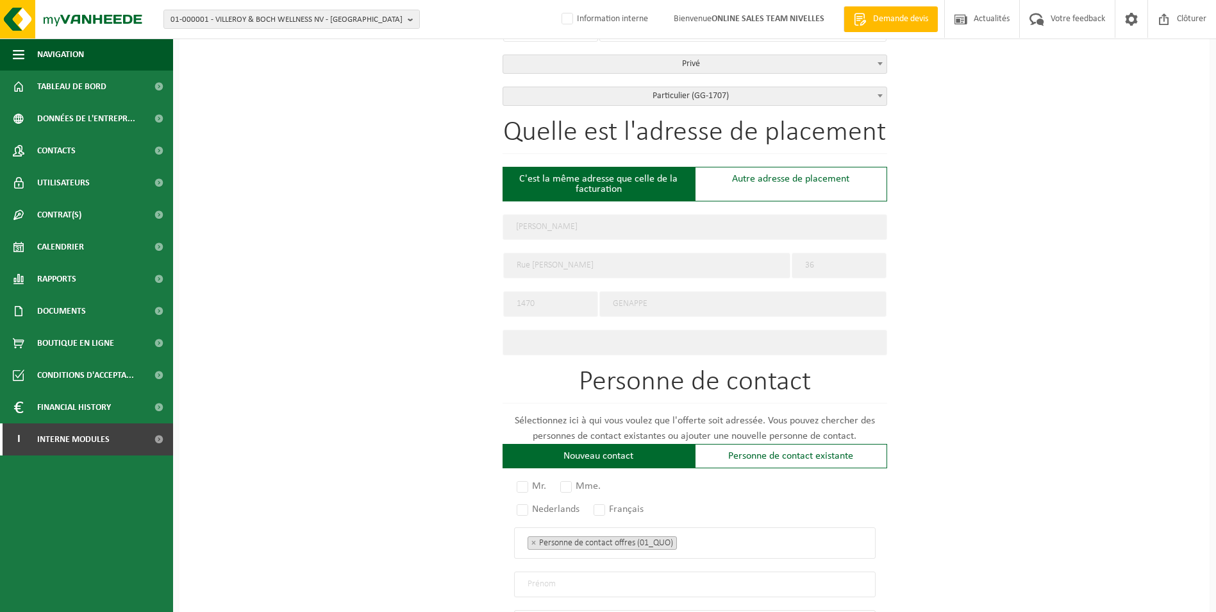
scroll to position [385, 0]
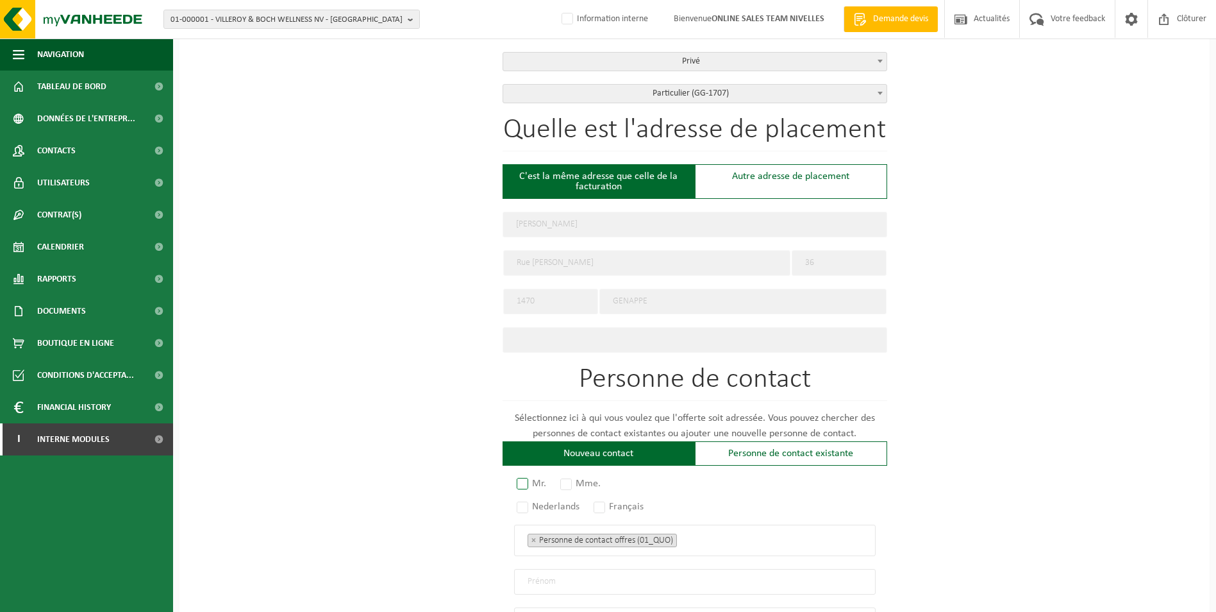
click at [524, 479] on label "Mr." at bounding box center [532, 483] width 36 height 18
radio input "true"
click at [610, 500] on label "Français" at bounding box center [619, 506] width 56 height 18
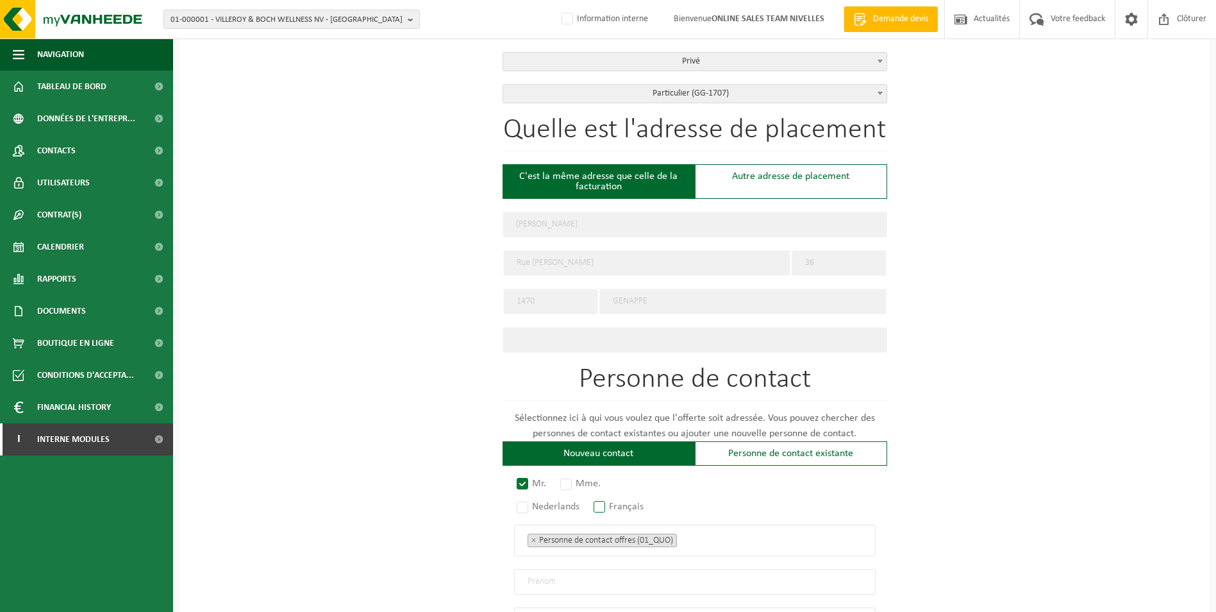
radio input "true"
click at [697, 532] on ul "× Personne de contact offres (01_QUO)" at bounding box center [695, 539] width 335 height 17
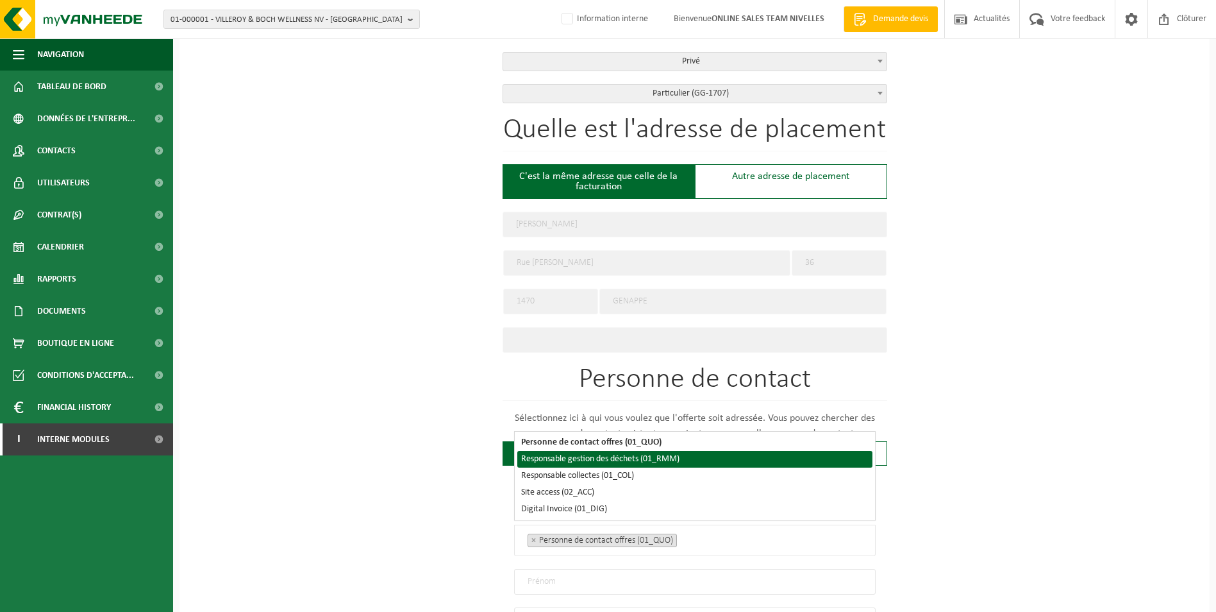
click at [604, 461] on li "Responsable gestion des déchets (01_RMM)" at bounding box center [694, 459] width 355 height 17
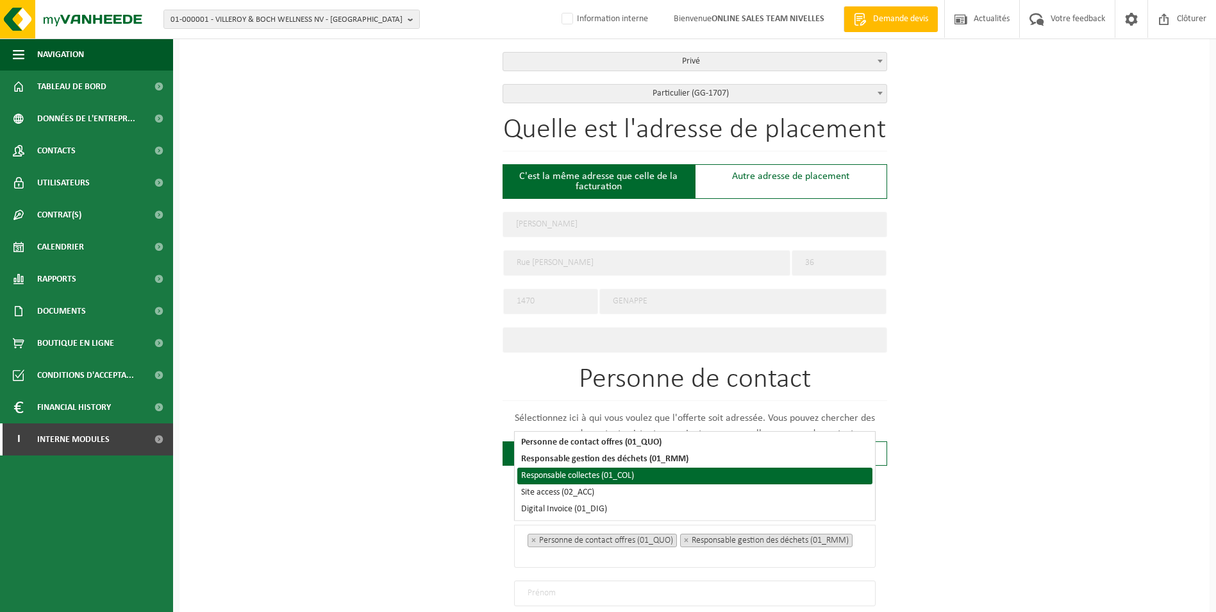
click at [604, 473] on li "Responsable collectes (01_COL)" at bounding box center [694, 475] width 355 height 17
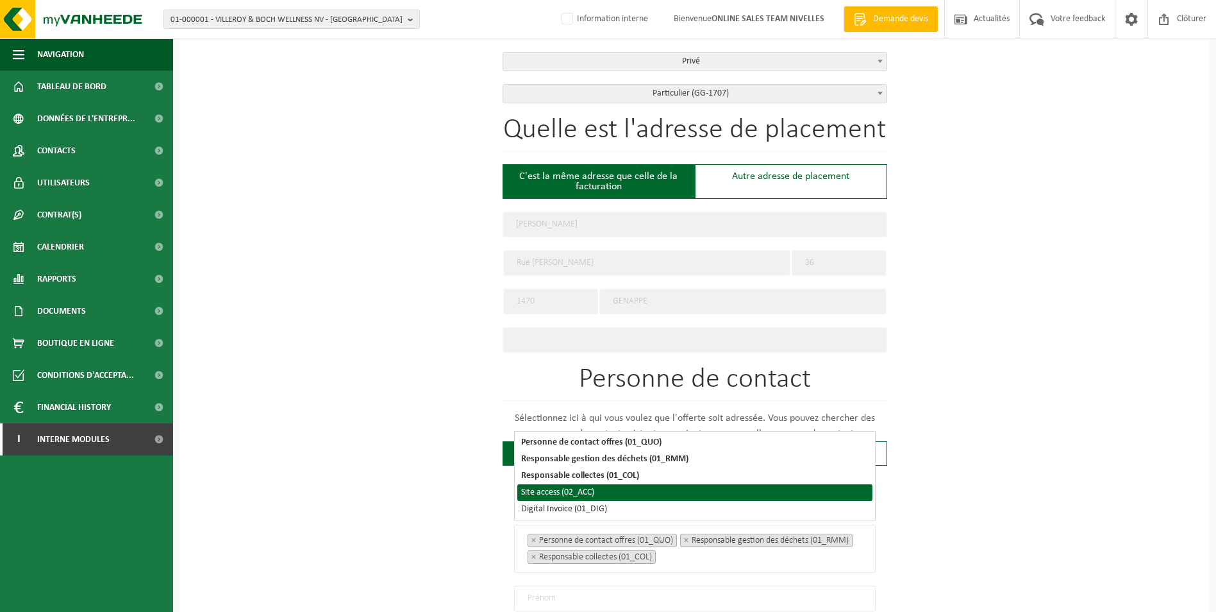
click at [588, 494] on li "Site access (02_ACC)" at bounding box center [694, 492] width 355 height 17
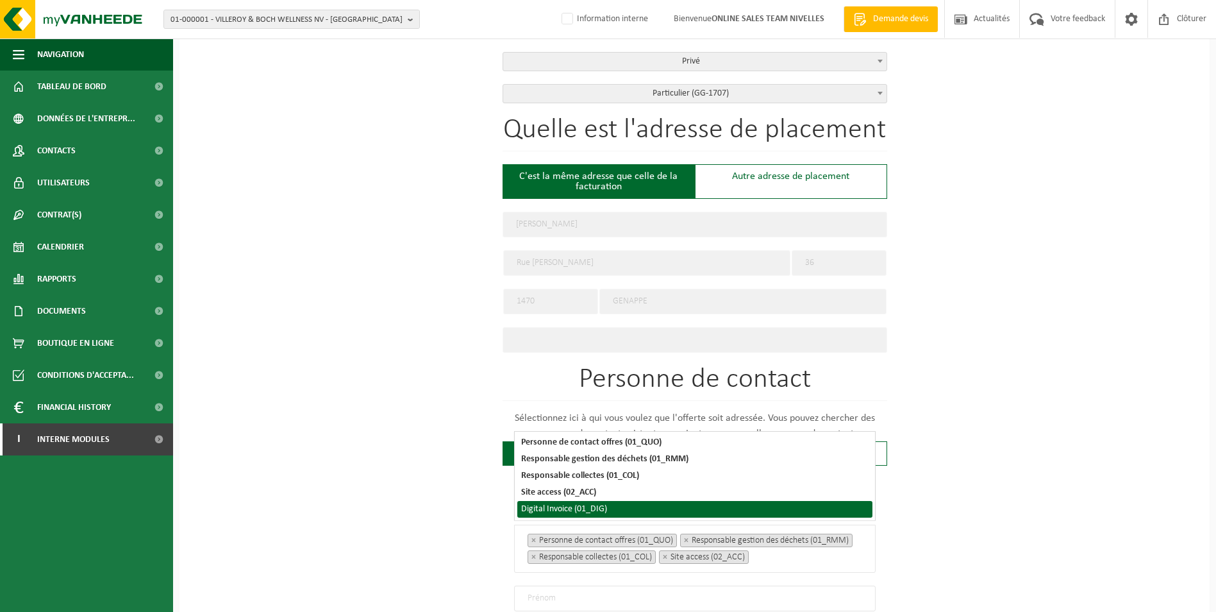
click at [588, 505] on li "Digital Invoice (01_DIG)" at bounding box center [694, 509] width 355 height 17
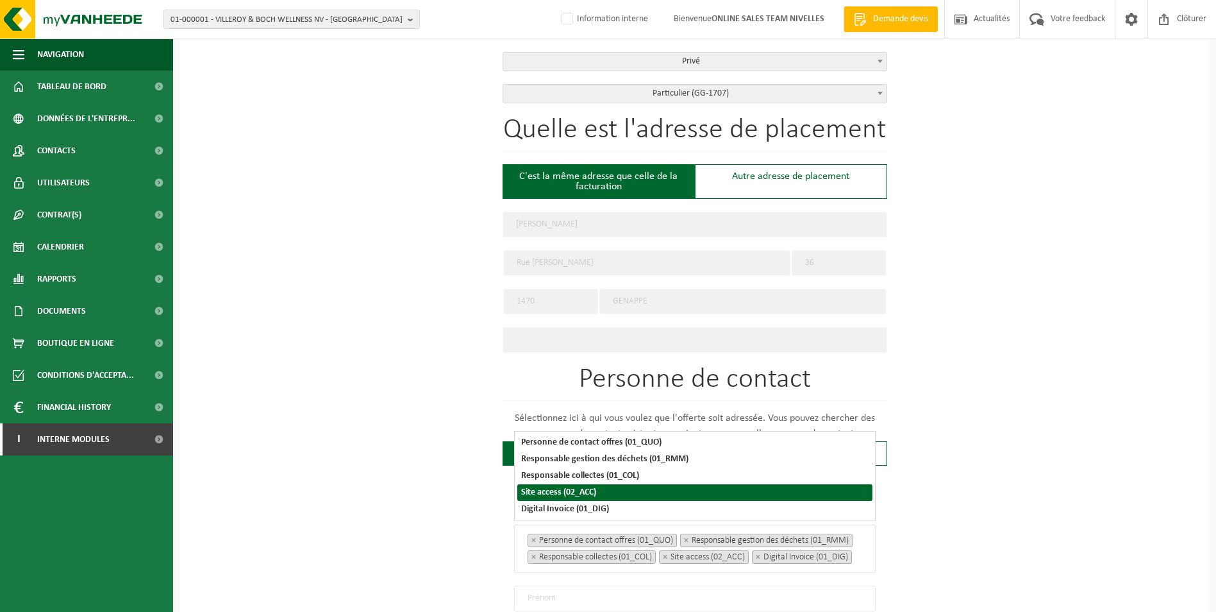
click at [1005, 456] on div "Pour quelle entreprise pouvons-nous rédiger cette offre? Astuce: Si vous rempli…" at bounding box center [694, 302] width 1030 height 1149
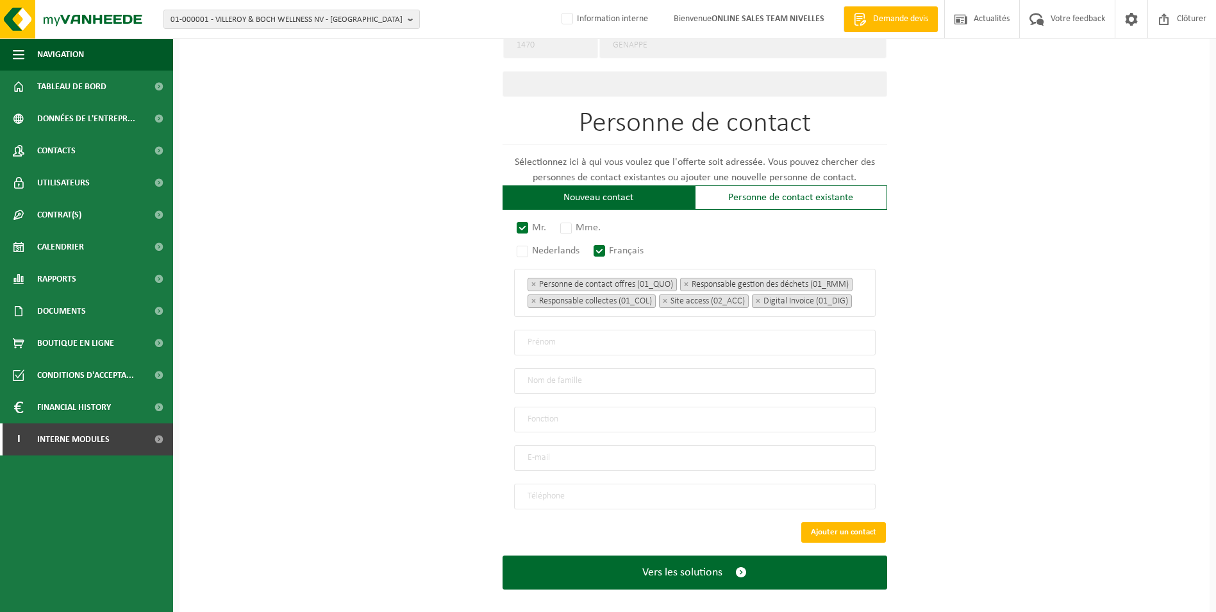
scroll to position [641, 0]
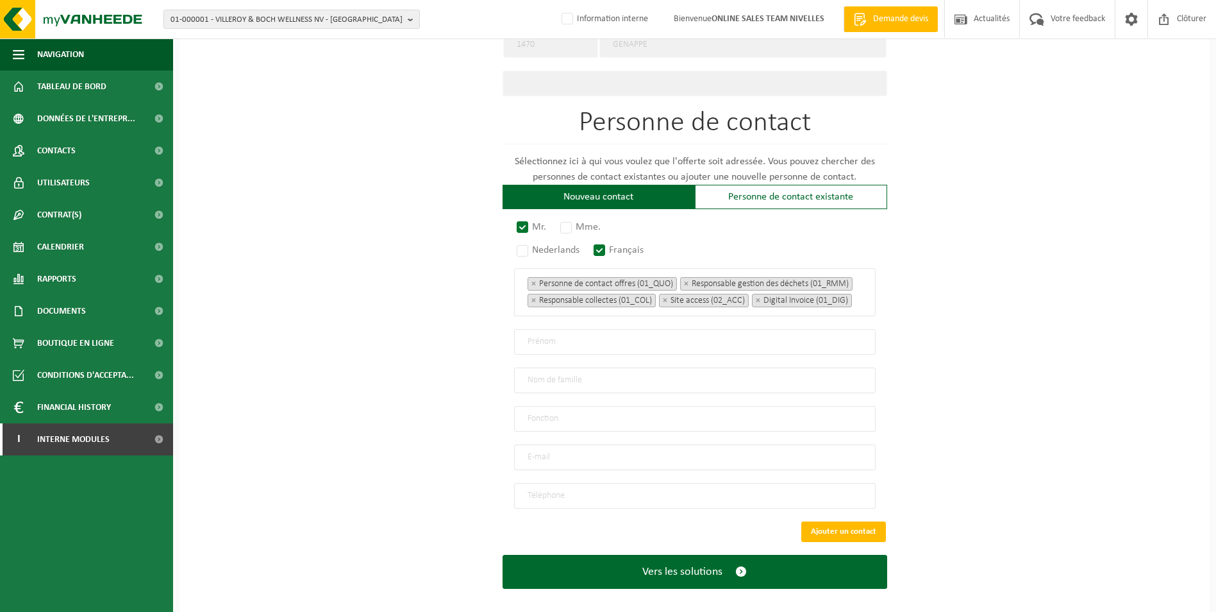
click at [569, 355] on input "text" at bounding box center [695, 342] width 362 height 26
type input "Nicolas"
type input "SPRINGUEL"
click at [570, 418] on input "Directio" at bounding box center [695, 419] width 362 height 26
type input "Direction"
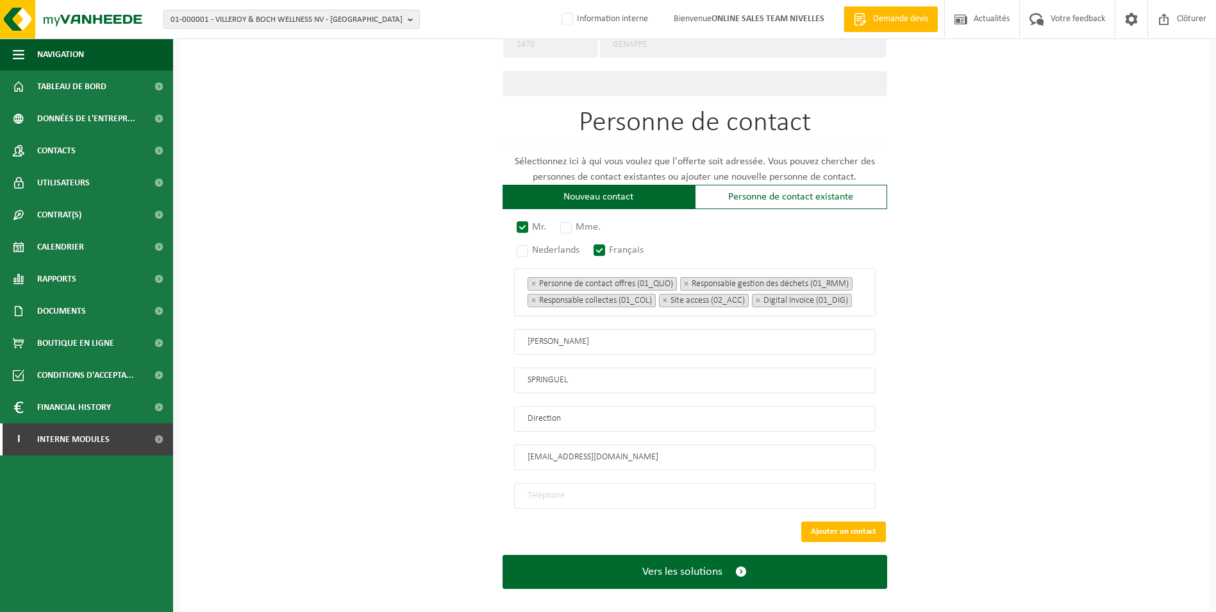
type input "nicosprl@outlook.fr"
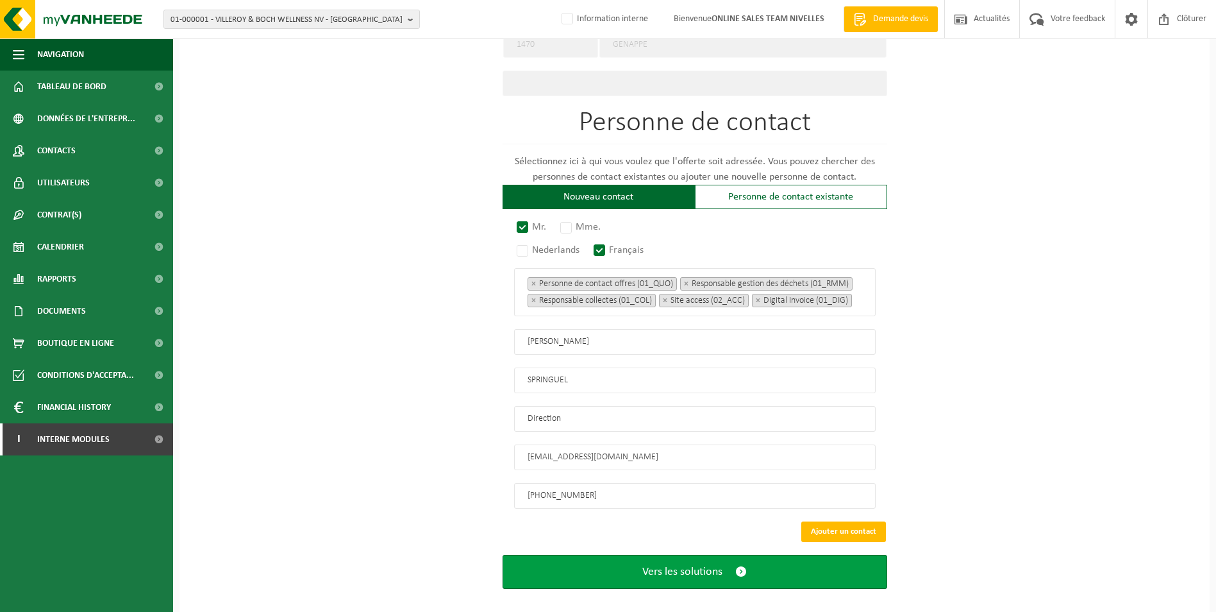
type input "+32 479 60 51 36"
click at [673, 569] on span "Vers les solutions" at bounding box center [682, 571] width 80 height 13
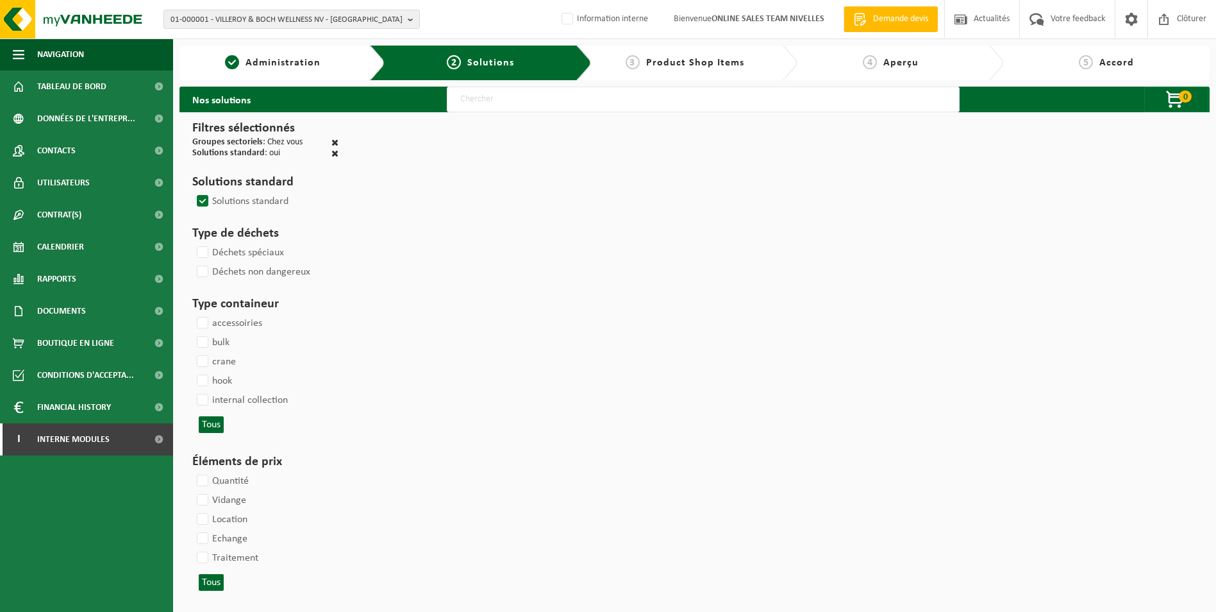
click at [651, 99] on input "text" at bounding box center [703, 100] width 513 height 26
type input "000052"
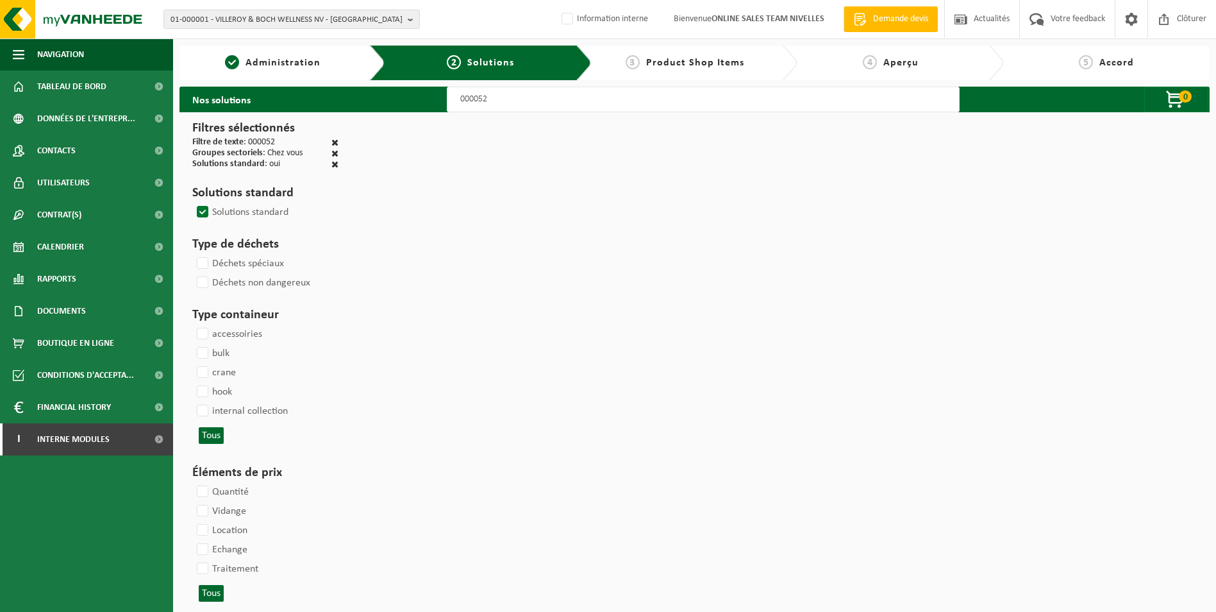
select select
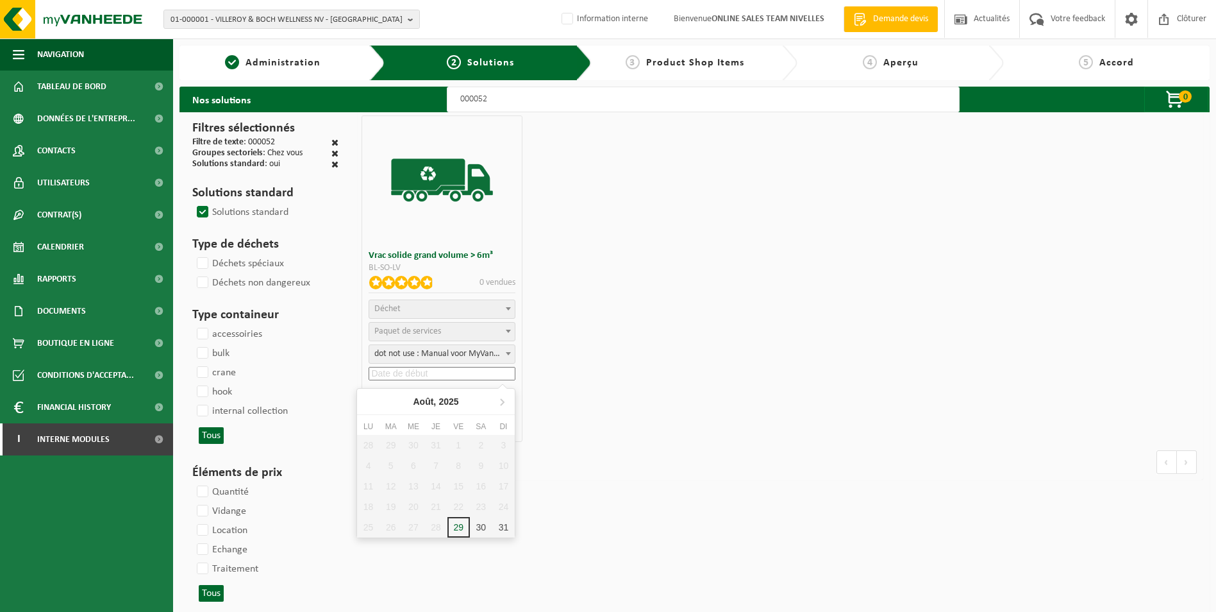
click at [409, 371] on input at bounding box center [442, 373] width 147 height 13
click at [458, 530] on div "29" at bounding box center [458, 527] width 22 height 21
type input "2025-08-29"
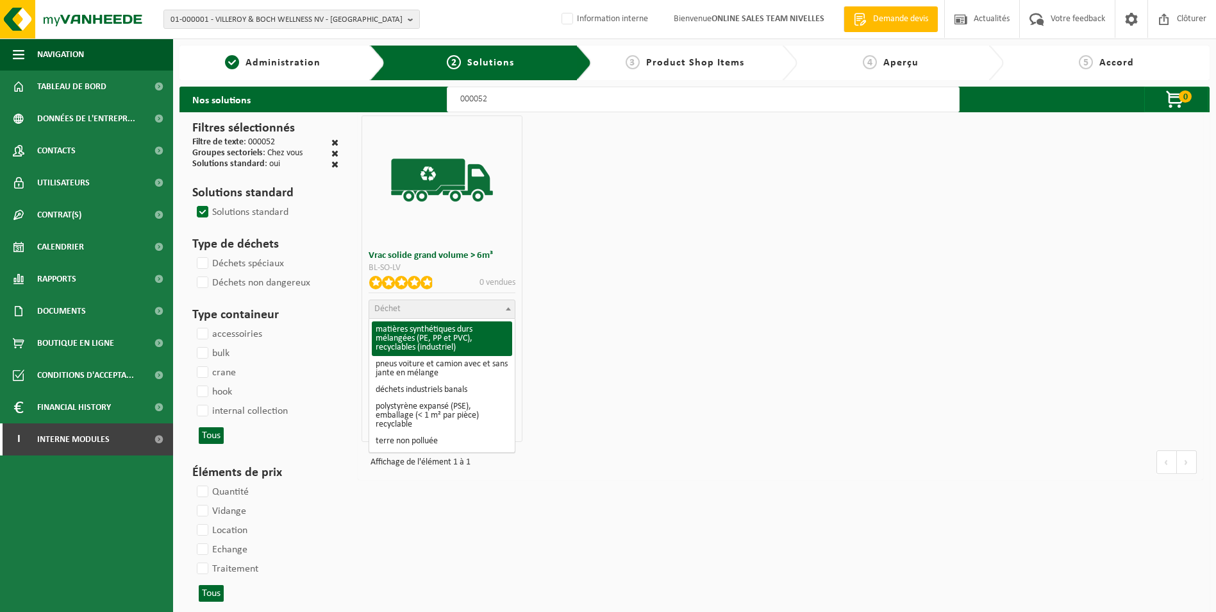
click at [422, 310] on span "Déchet" at bounding box center [442, 309] width 146 height 18
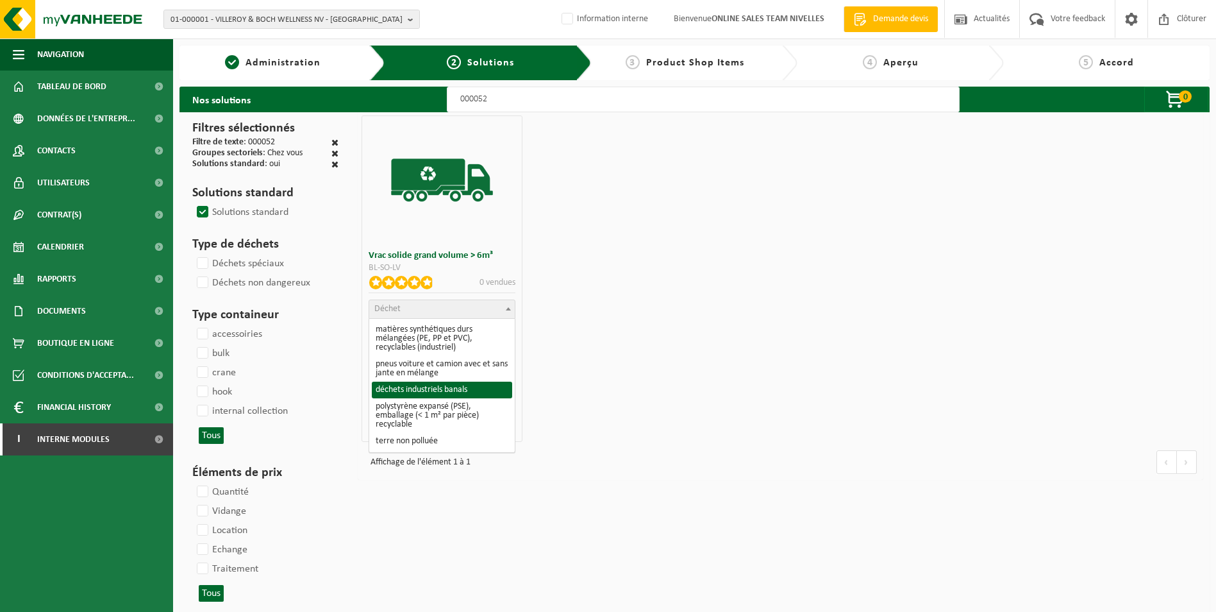
select select "8"
select select
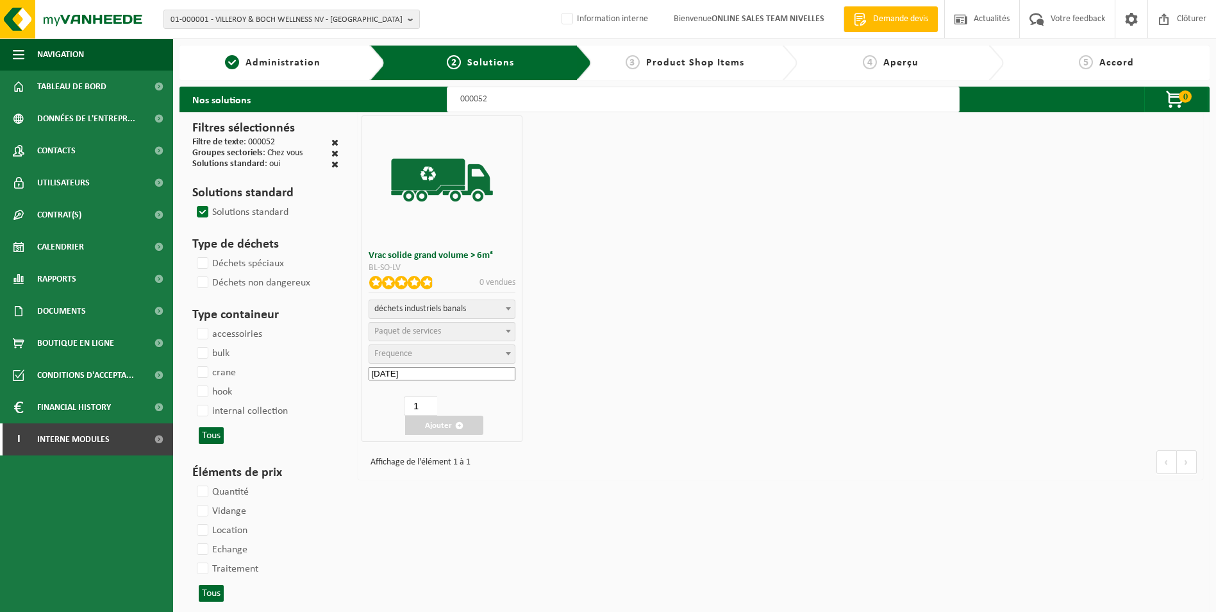
select select
select select "47"
select select "25"
click at [447, 426] on button "Ajouter" at bounding box center [444, 424] width 78 height 19
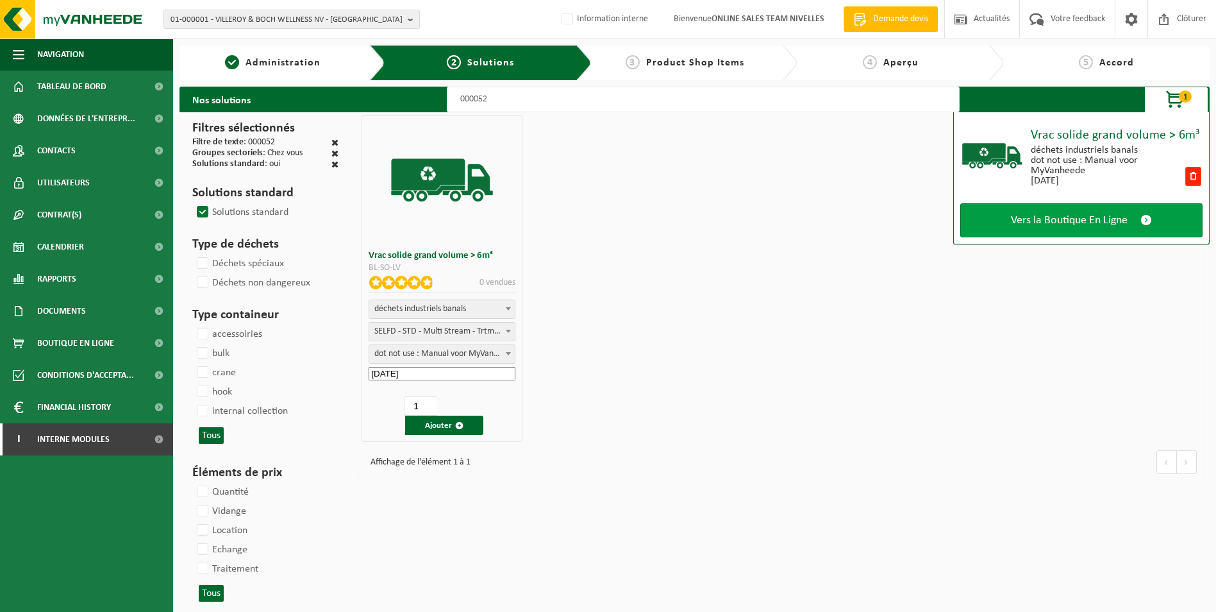
click at [1044, 220] on span "Vers la Boutique En Ligne" at bounding box center [1069, 219] width 117 height 13
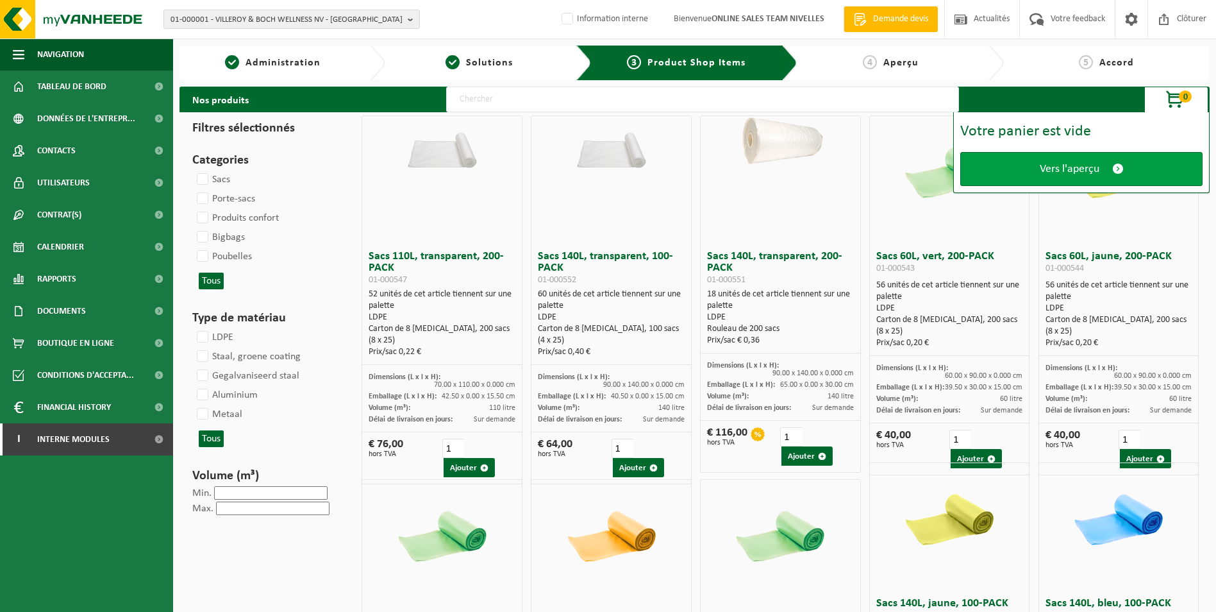
click at [1046, 173] on span "Vers l'aperçu" at bounding box center [1070, 168] width 60 height 13
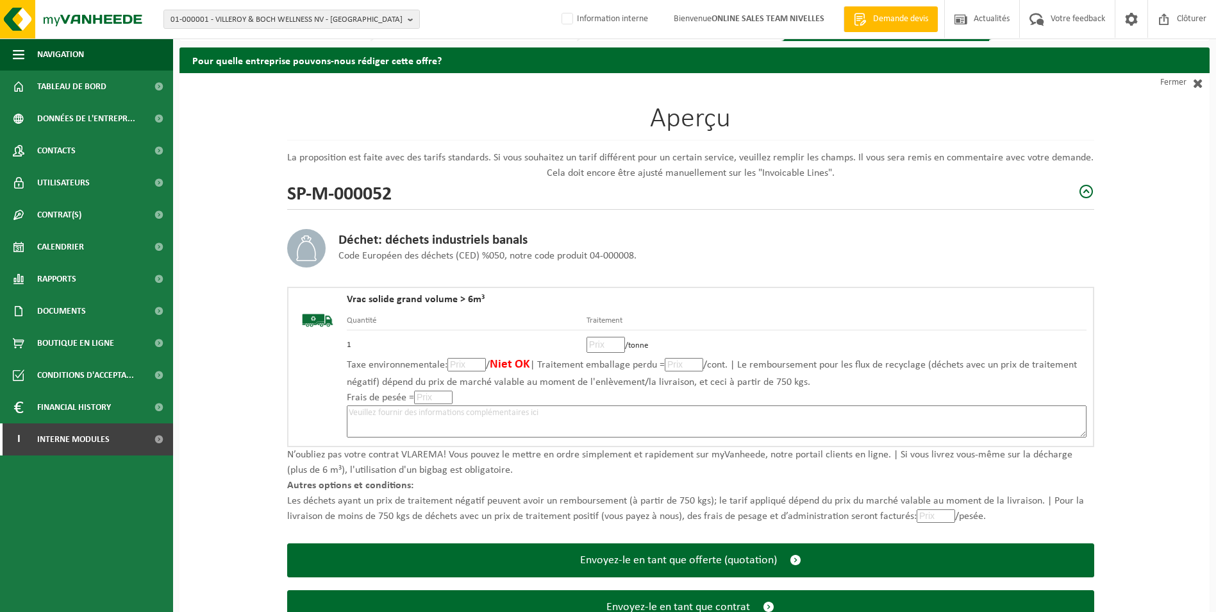
scroll to position [89, 0]
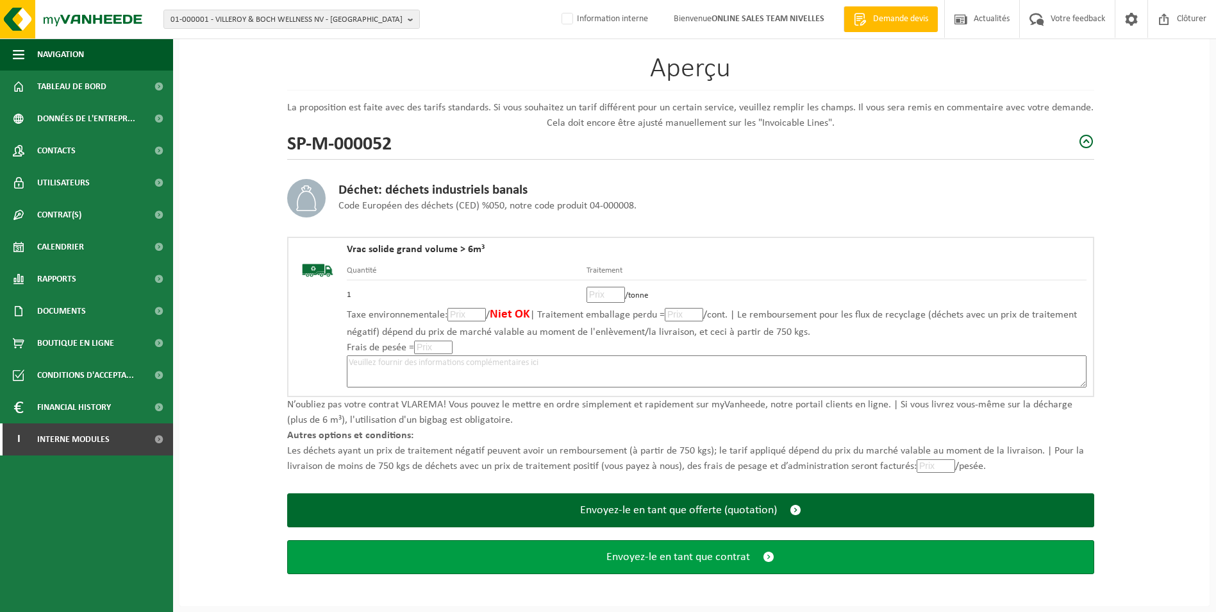
click at [702, 567] on button "Envoyez-le en tant que contrat" at bounding box center [690, 557] width 807 height 34
